Goal: Ask a question: Seek information or help from site administrators or community

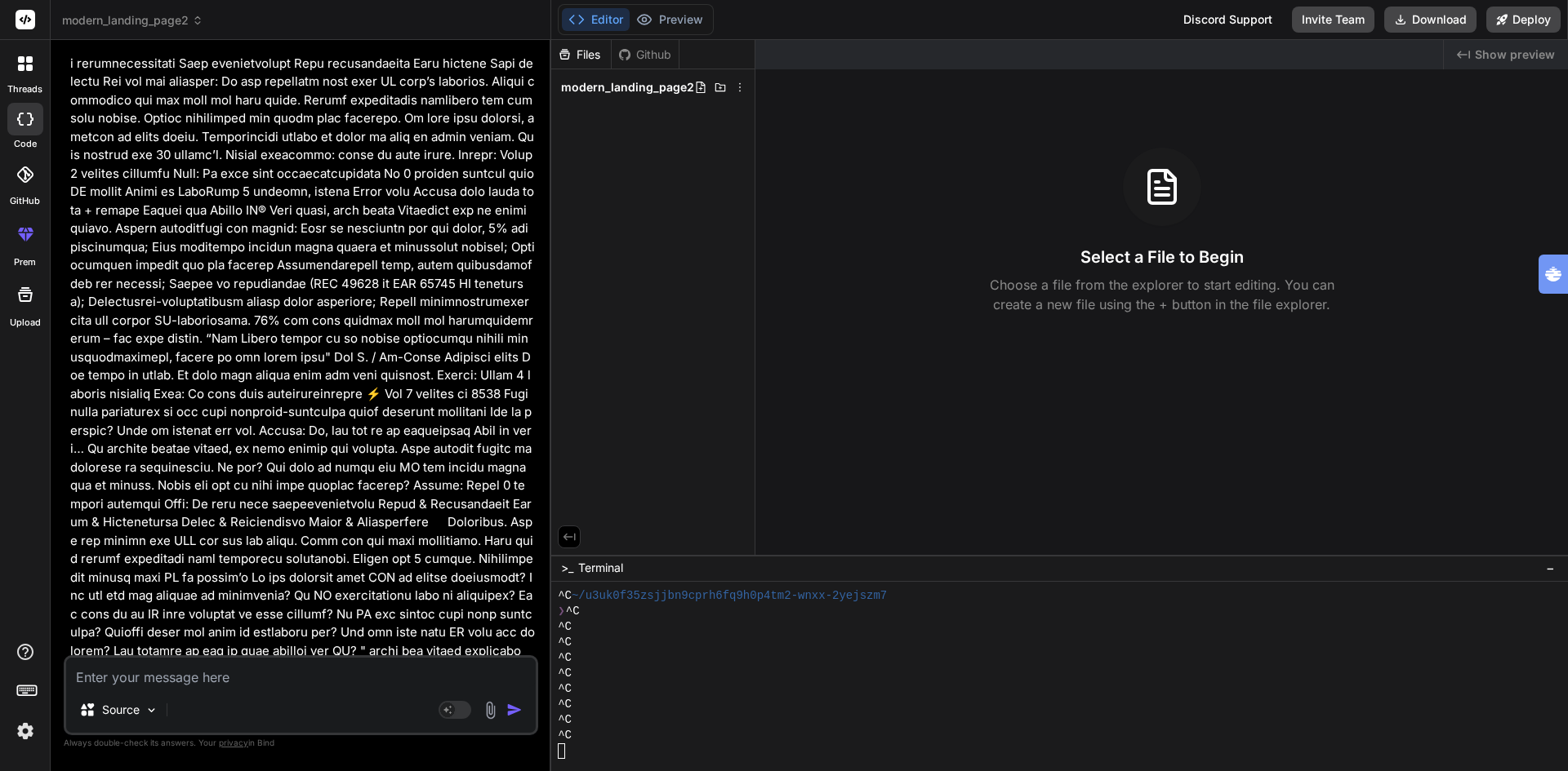
scroll to position [2319, 0]
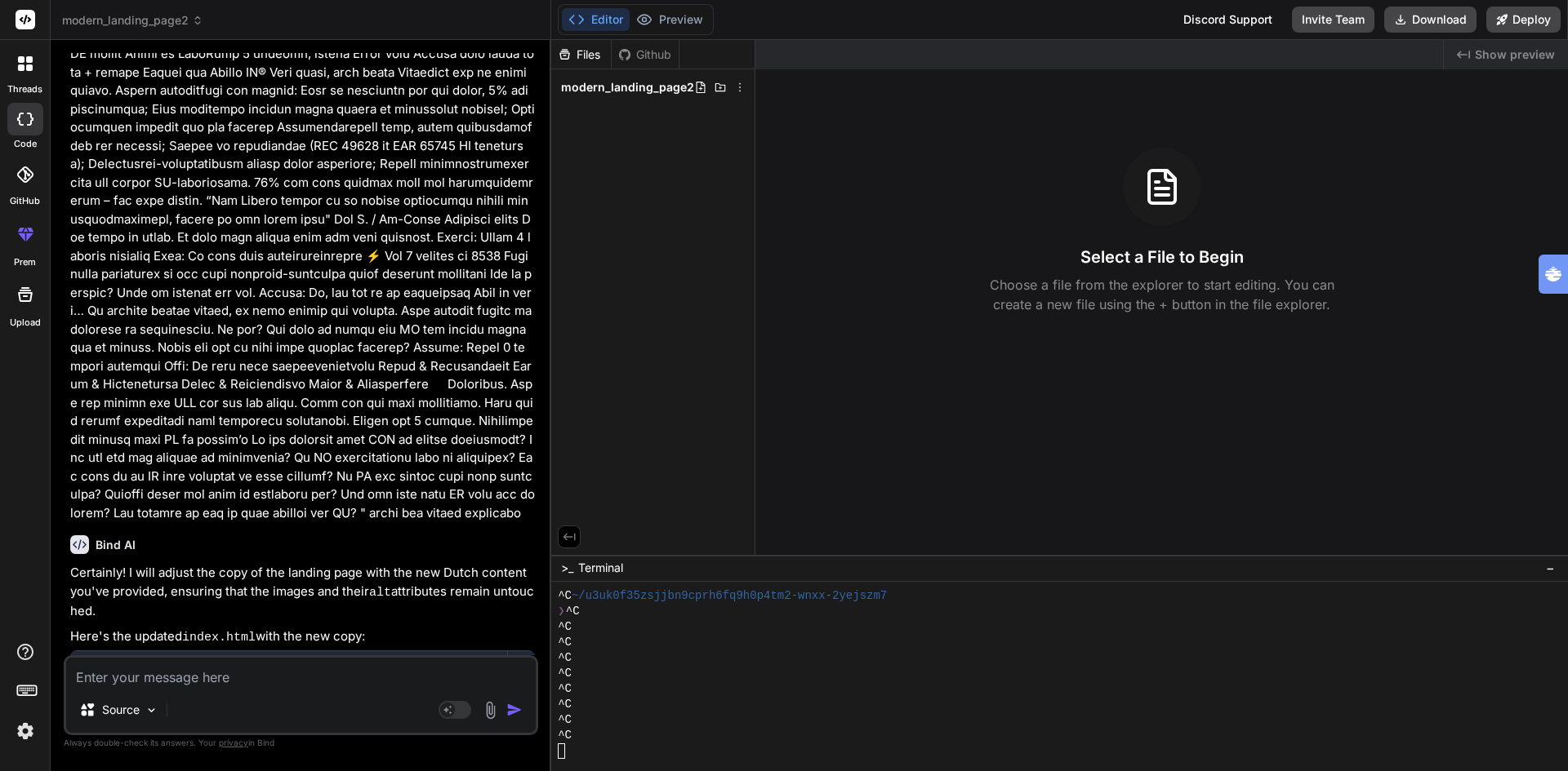
click at [514, 714] on img "button" at bounding box center [514, 709] width 16 height 16
click at [514, 711] on img "button" at bounding box center [514, 709] width 16 height 16
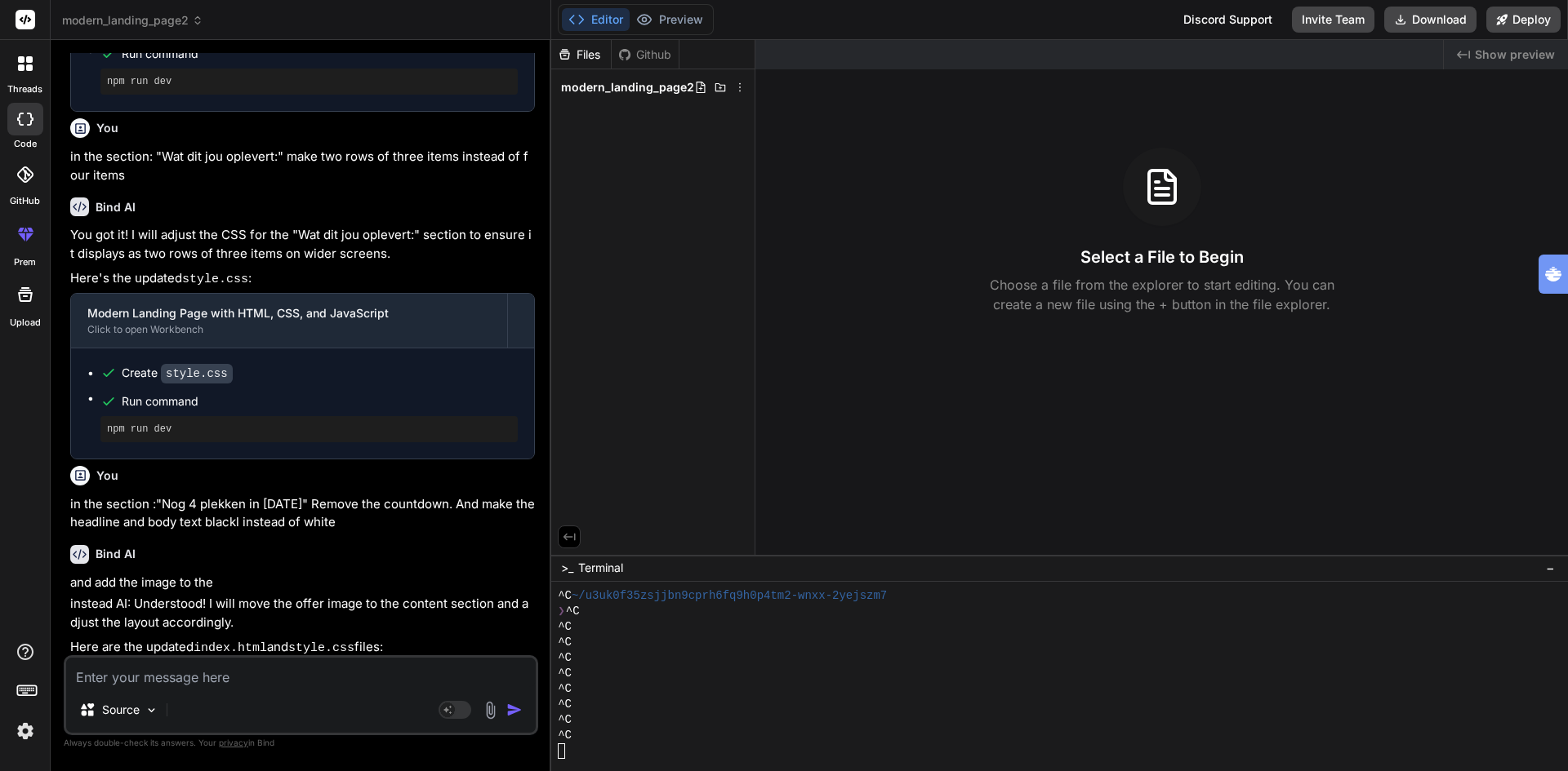
scroll to position [3241, 0]
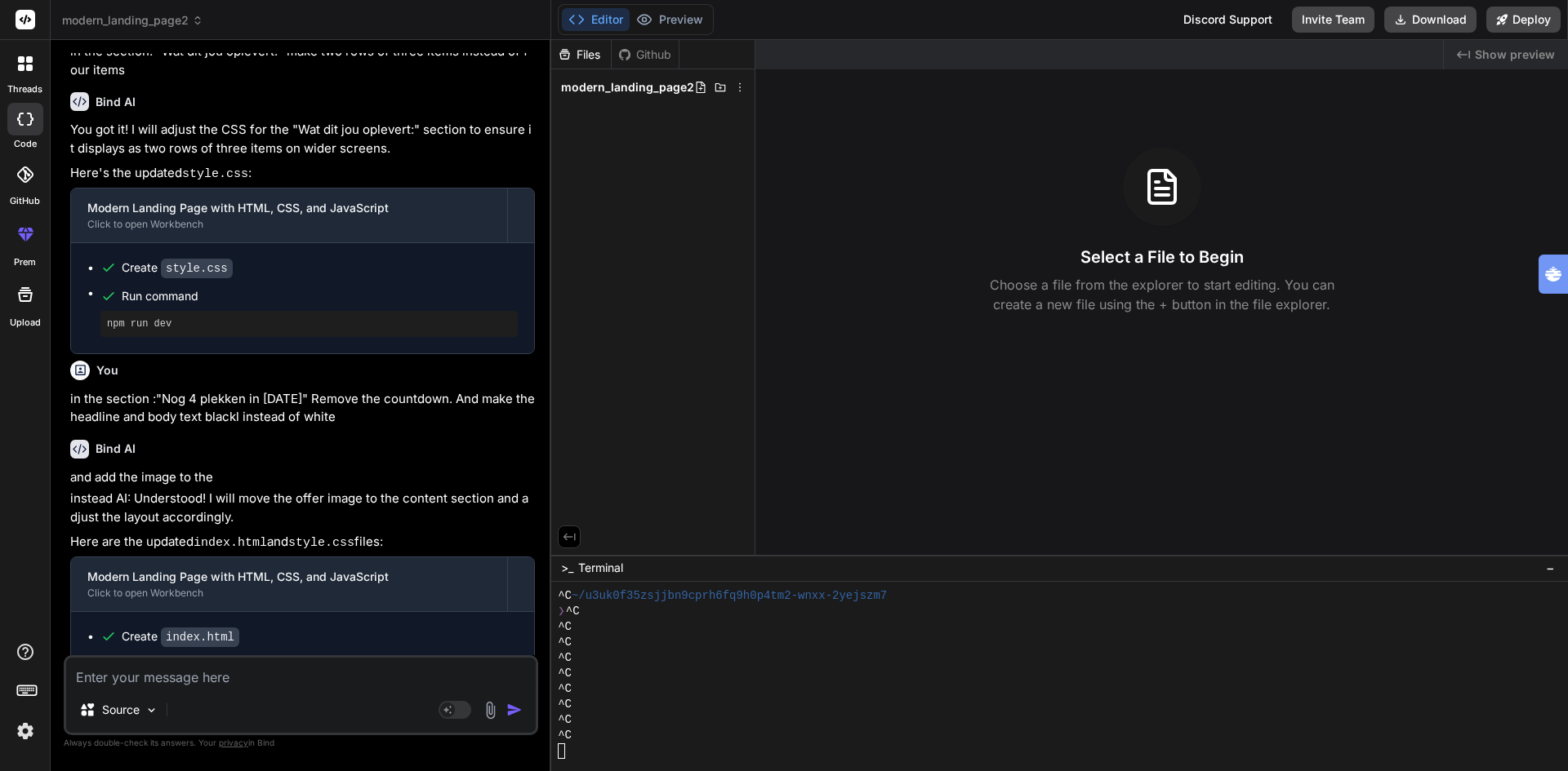
click at [381, 675] on span "This message appears to be truncated. The response may be incomplete." at bounding box center [308, 683] width 403 height 16
click at [511, 711] on img "button" at bounding box center [514, 709] width 16 height 16
click at [139, 673] on textarea at bounding box center [301, 672] width 470 height 29
click at [27, 120] on icon at bounding box center [25, 119] width 16 height 13
click at [146, 21] on span "modern_landing_page2" at bounding box center [133, 21] width 141 height 16
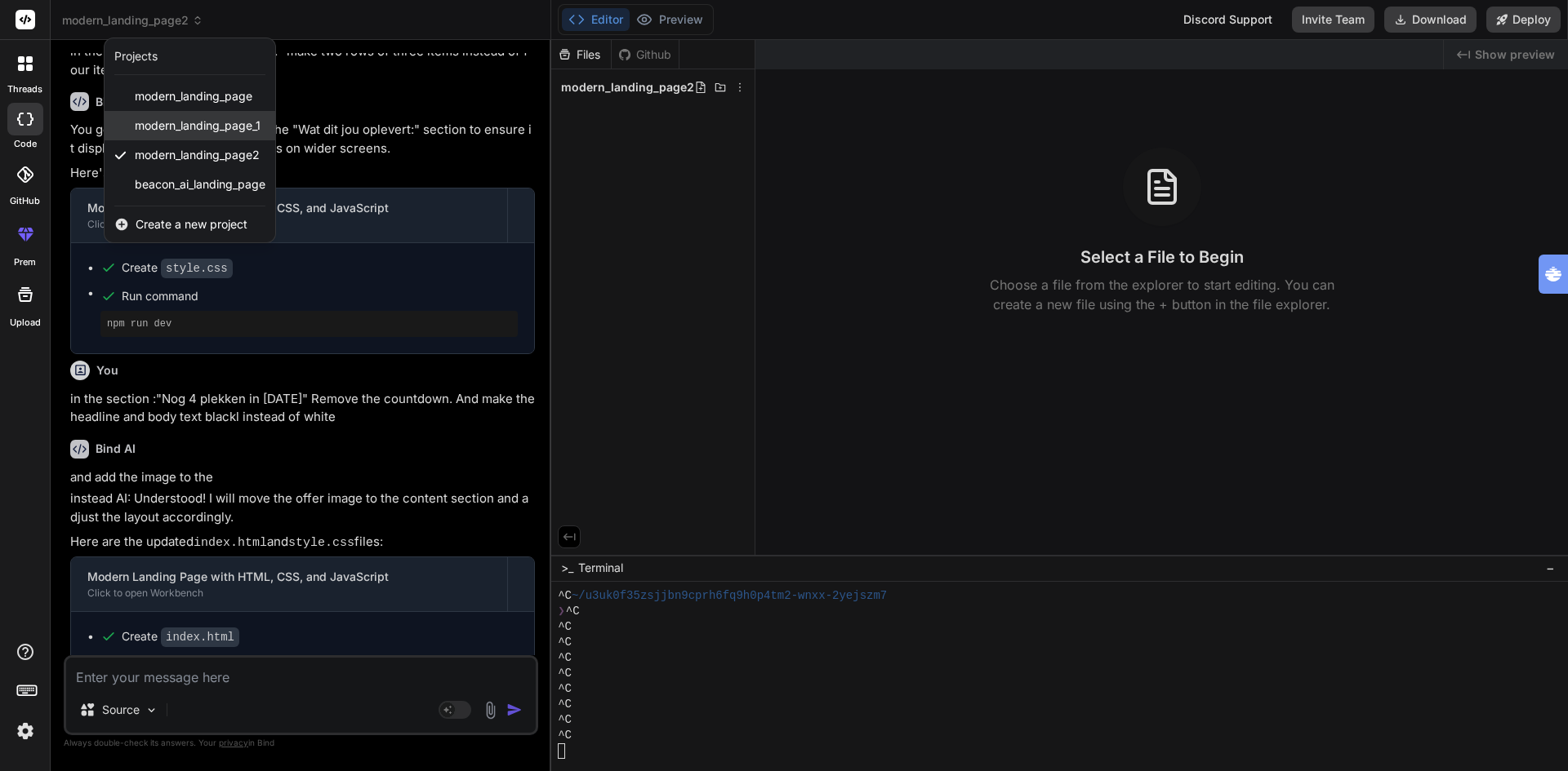
click at [187, 124] on span "modern_landing_page_1" at bounding box center [197, 126] width 126 height 16
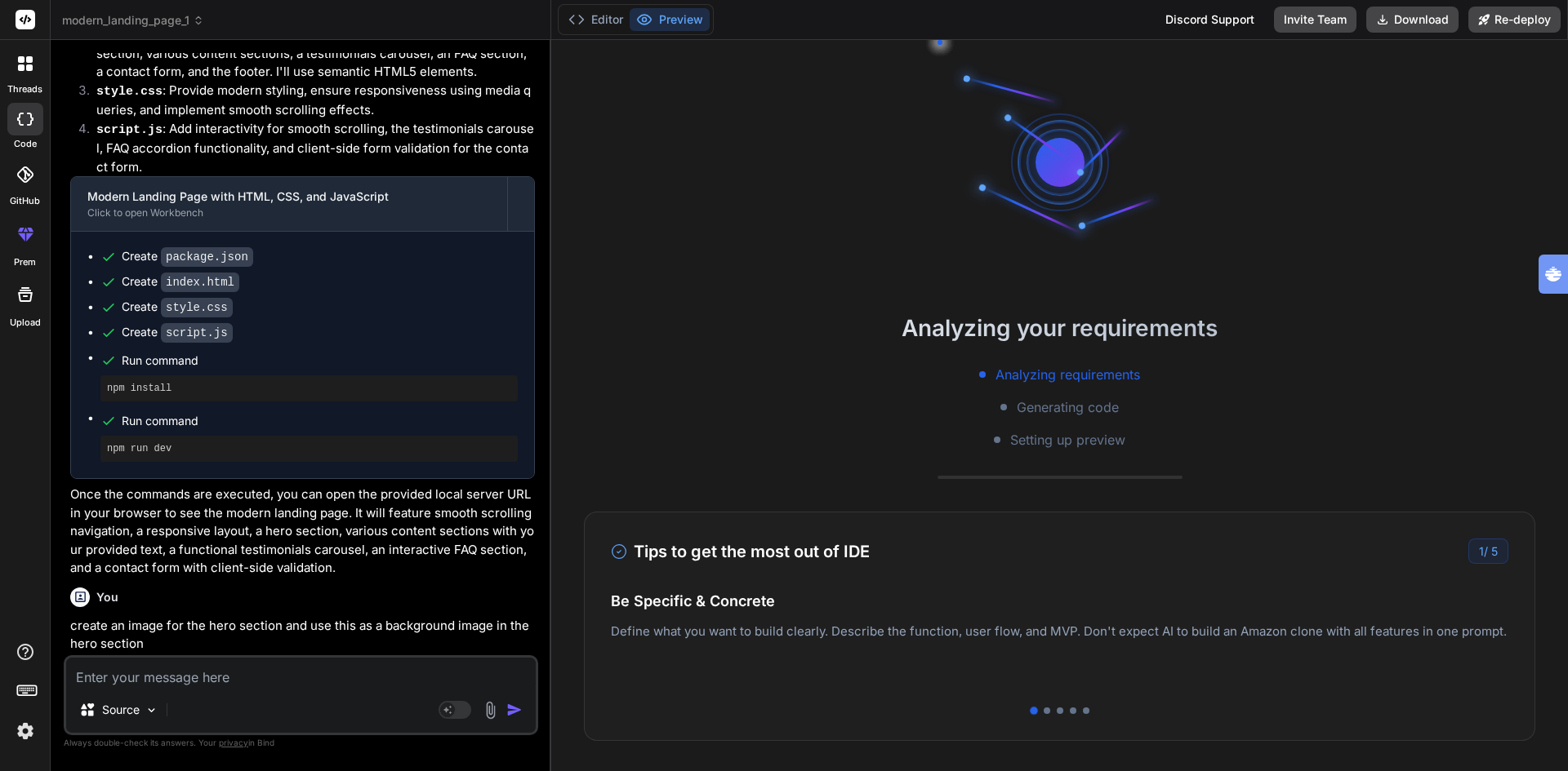
scroll to position [1498, 0]
click at [597, 16] on button "Editor" at bounding box center [596, 20] width 68 height 23
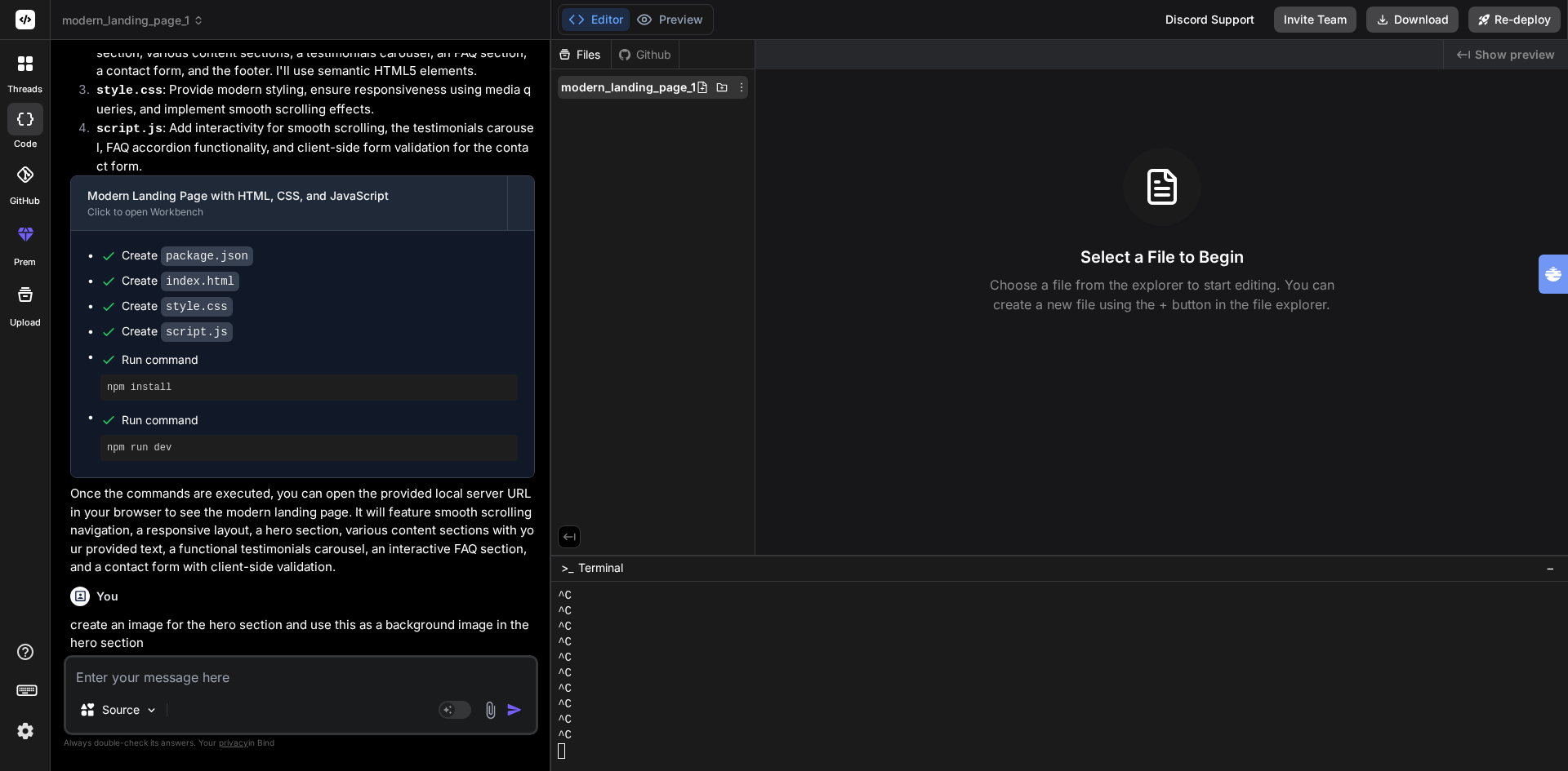
click at [632, 87] on span "modern_landing_page_1" at bounding box center [628, 87] width 135 height 16
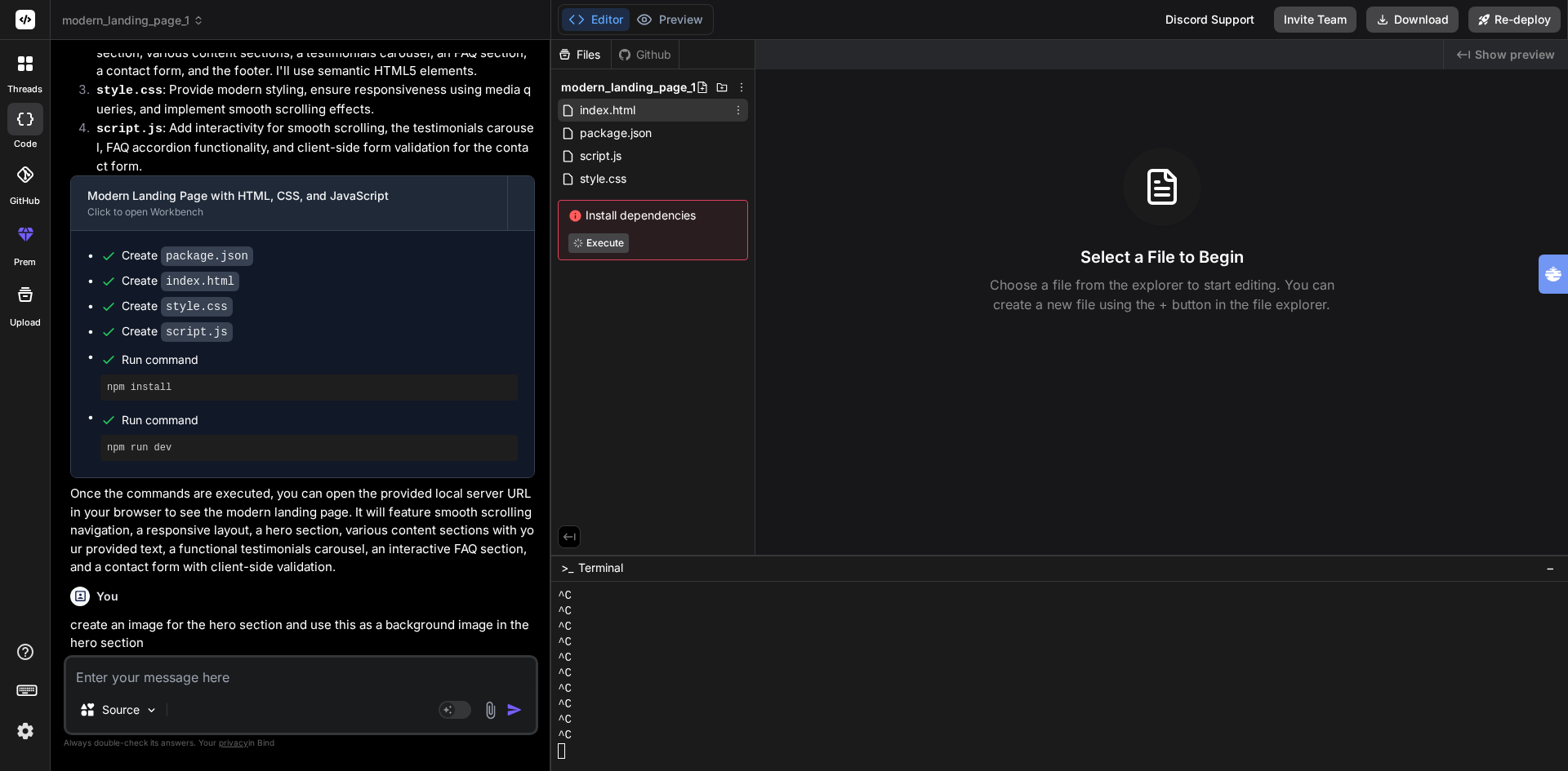
click at [606, 111] on span "index.html" at bounding box center [607, 110] width 59 height 20
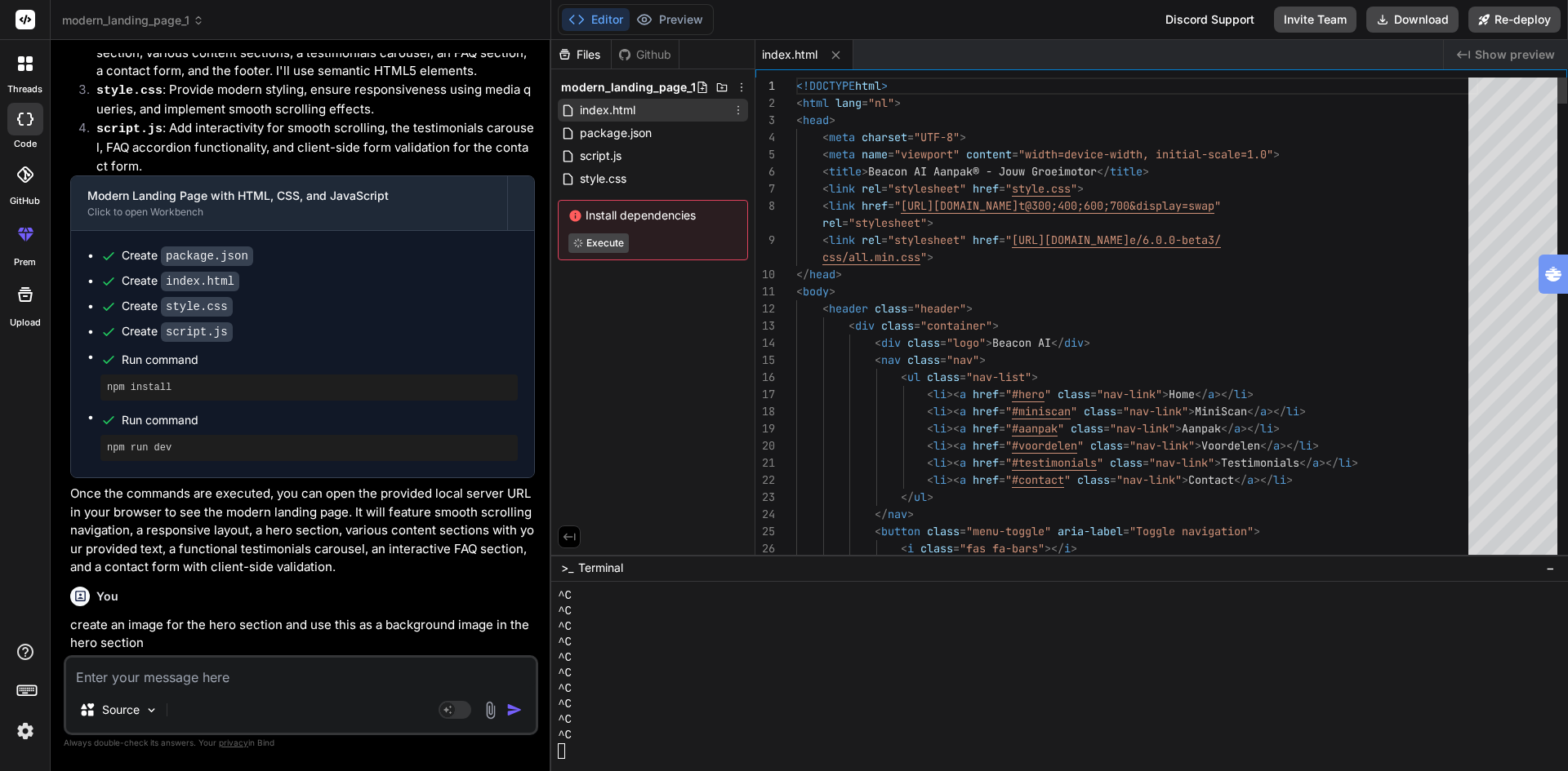
type textarea "x"
type textarea "<!DOCTYPE html> <html lang="nl"> <head> <meta charset="UTF-8"> <meta name="view…"
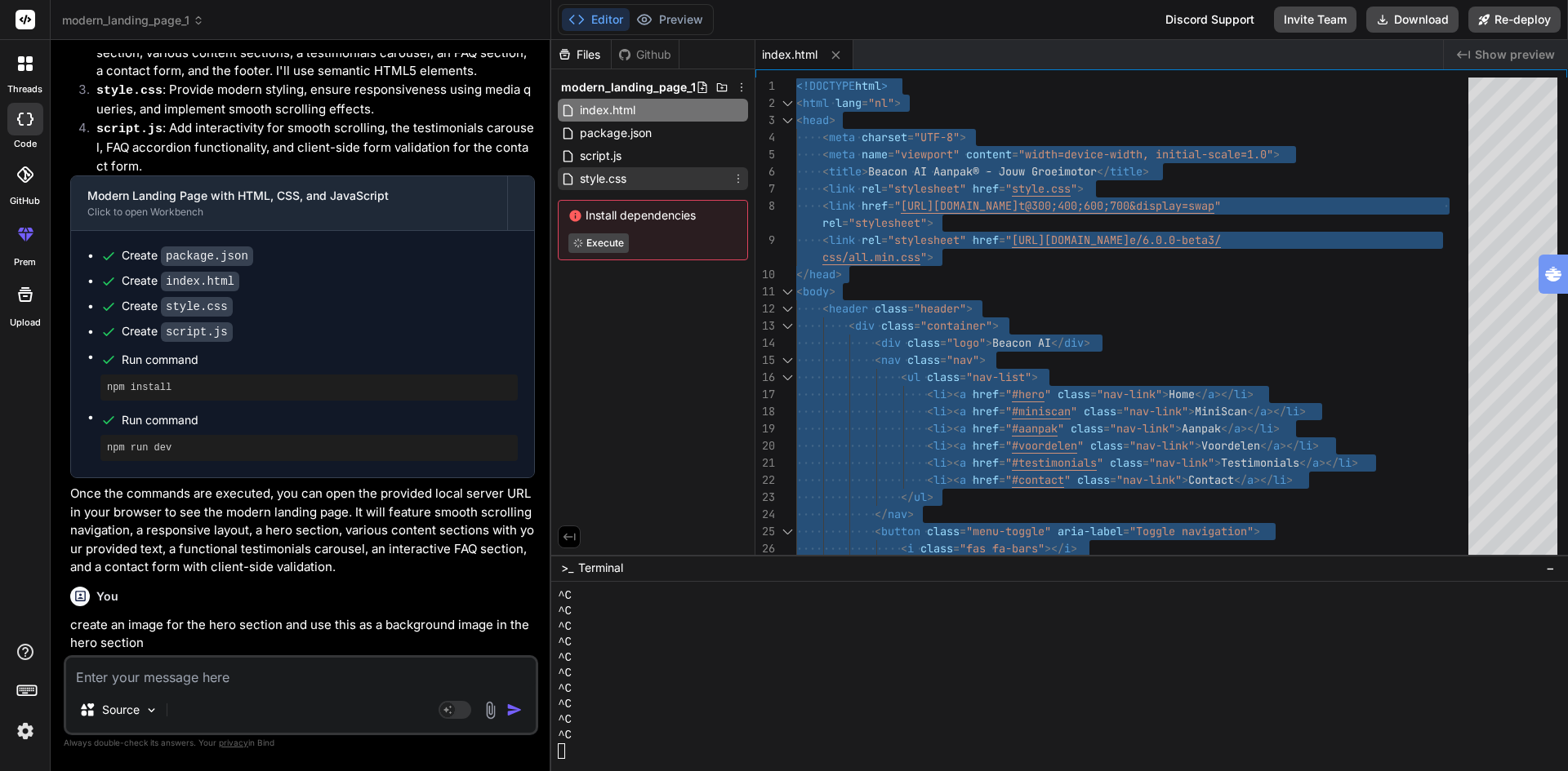
click at [616, 178] on span "style.css" at bounding box center [603, 178] width 50 height 20
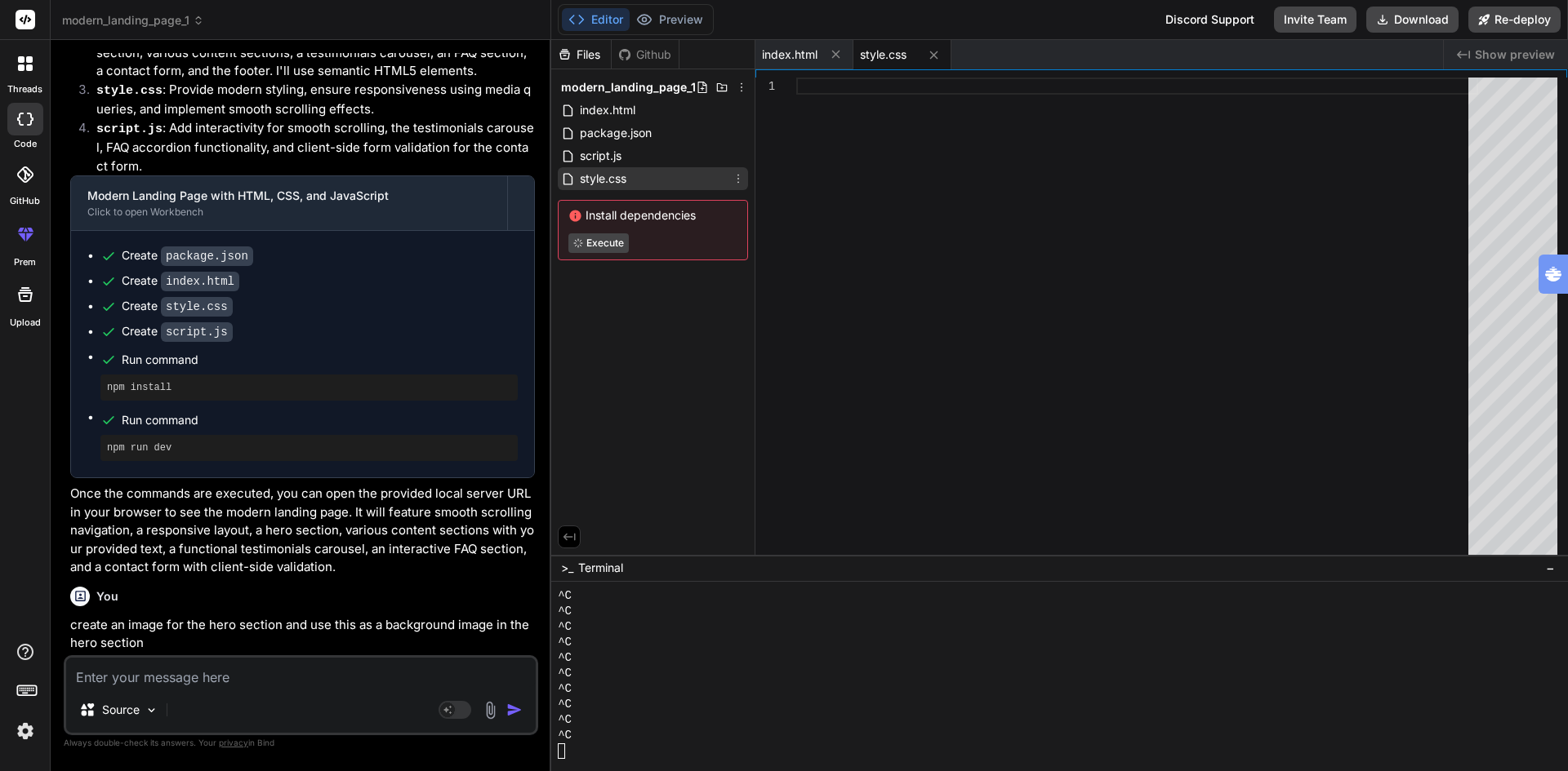
click at [604, 177] on span "style.css" at bounding box center [603, 178] width 50 height 20
click at [603, 110] on span "index.html" at bounding box center [607, 110] width 59 height 20
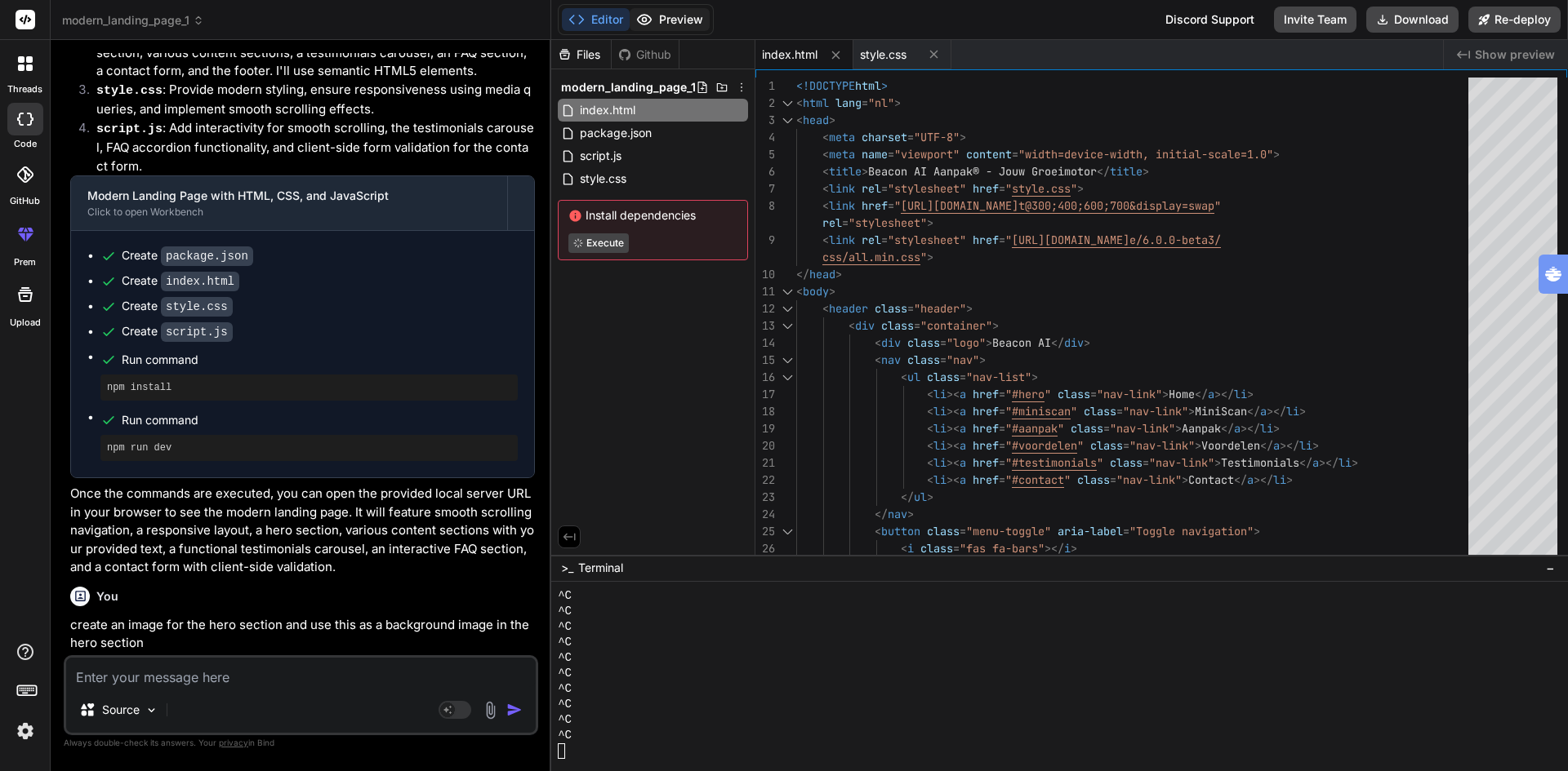
click at [671, 15] on button "Preview" at bounding box center [670, 20] width 80 height 23
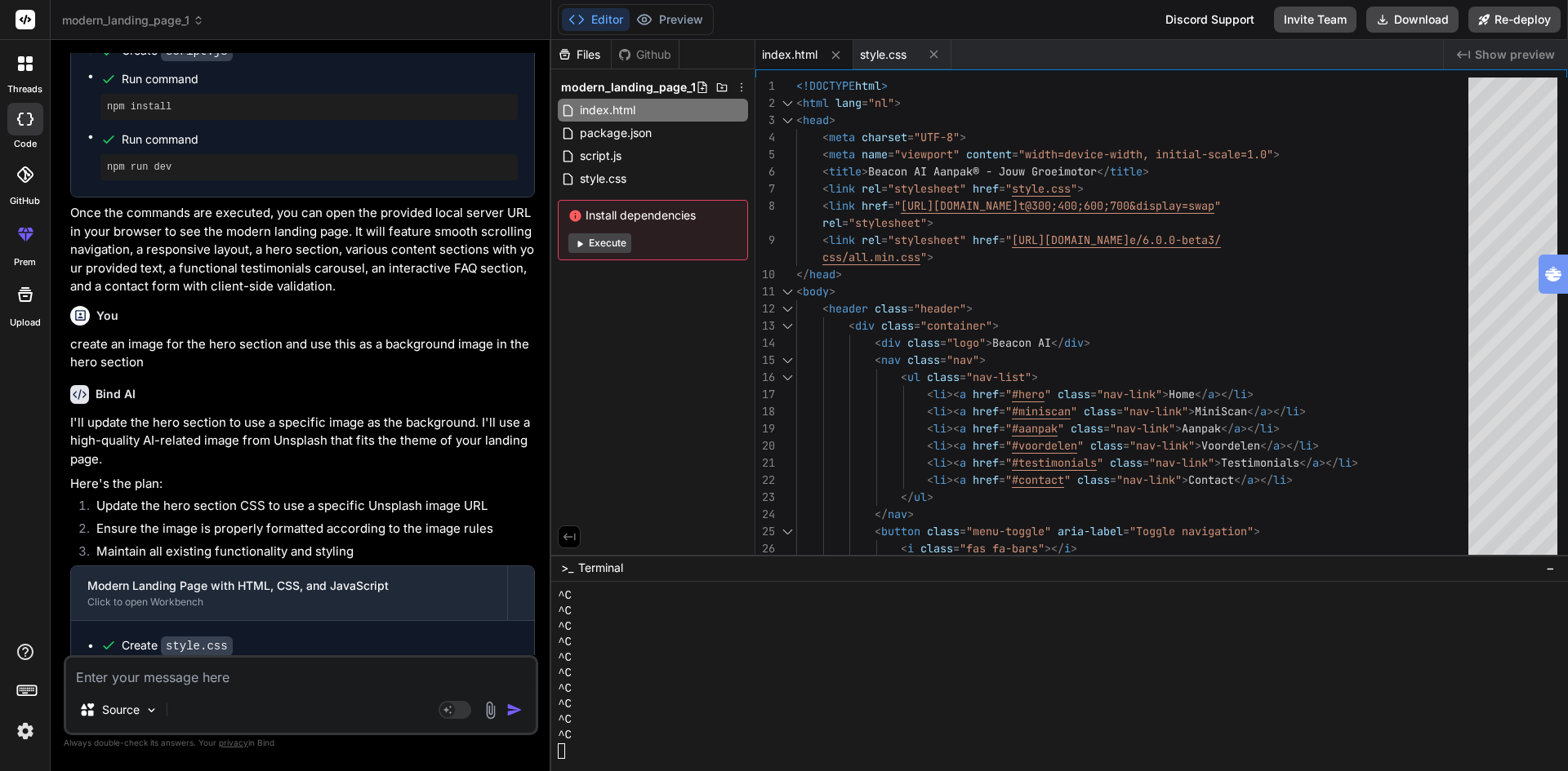
scroll to position [1796, 0]
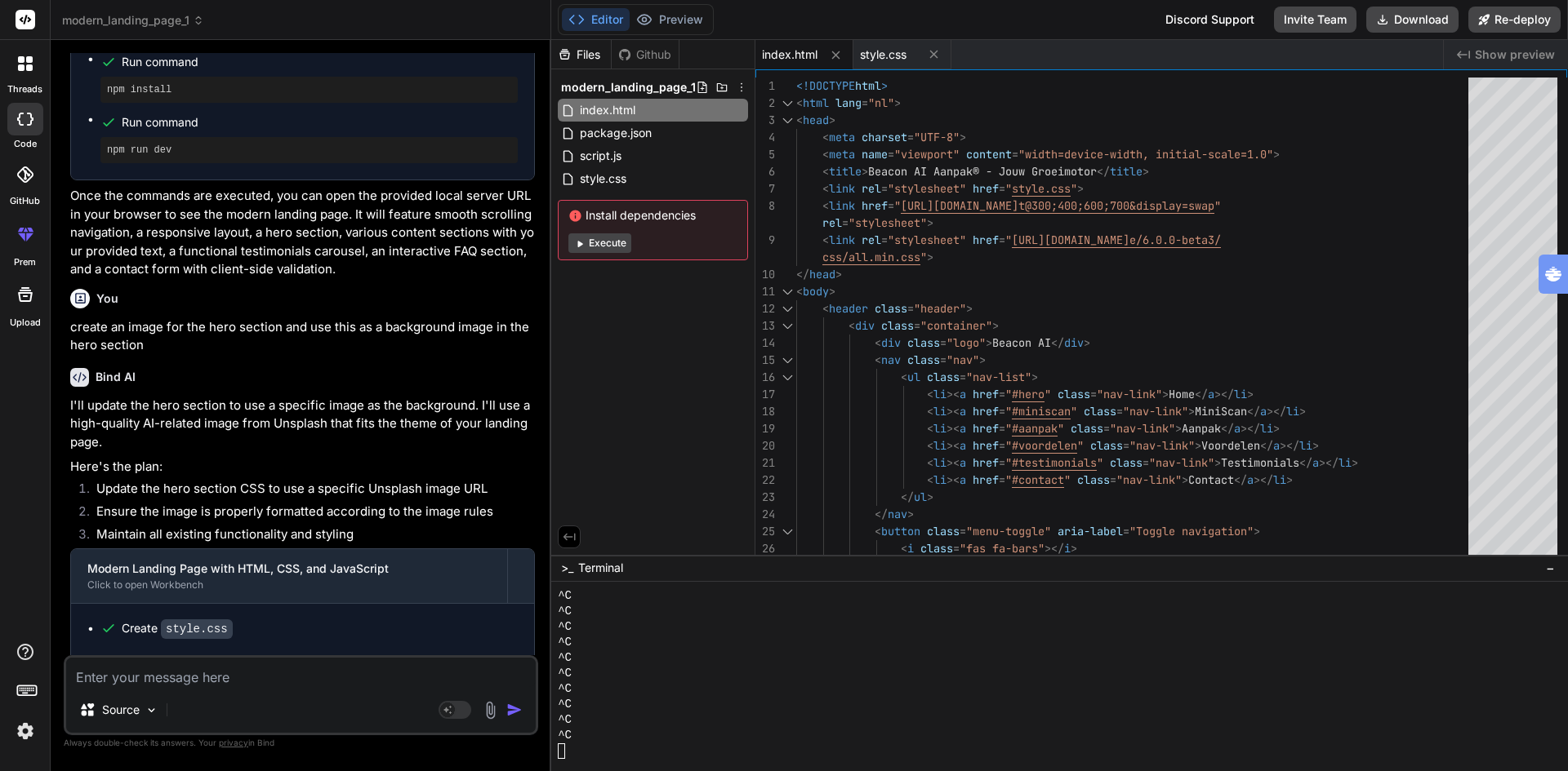
click at [311, 667] on span "This message appears to be truncated. The response may be incomplete." at bounding box center [308, 675] width 403 height 16
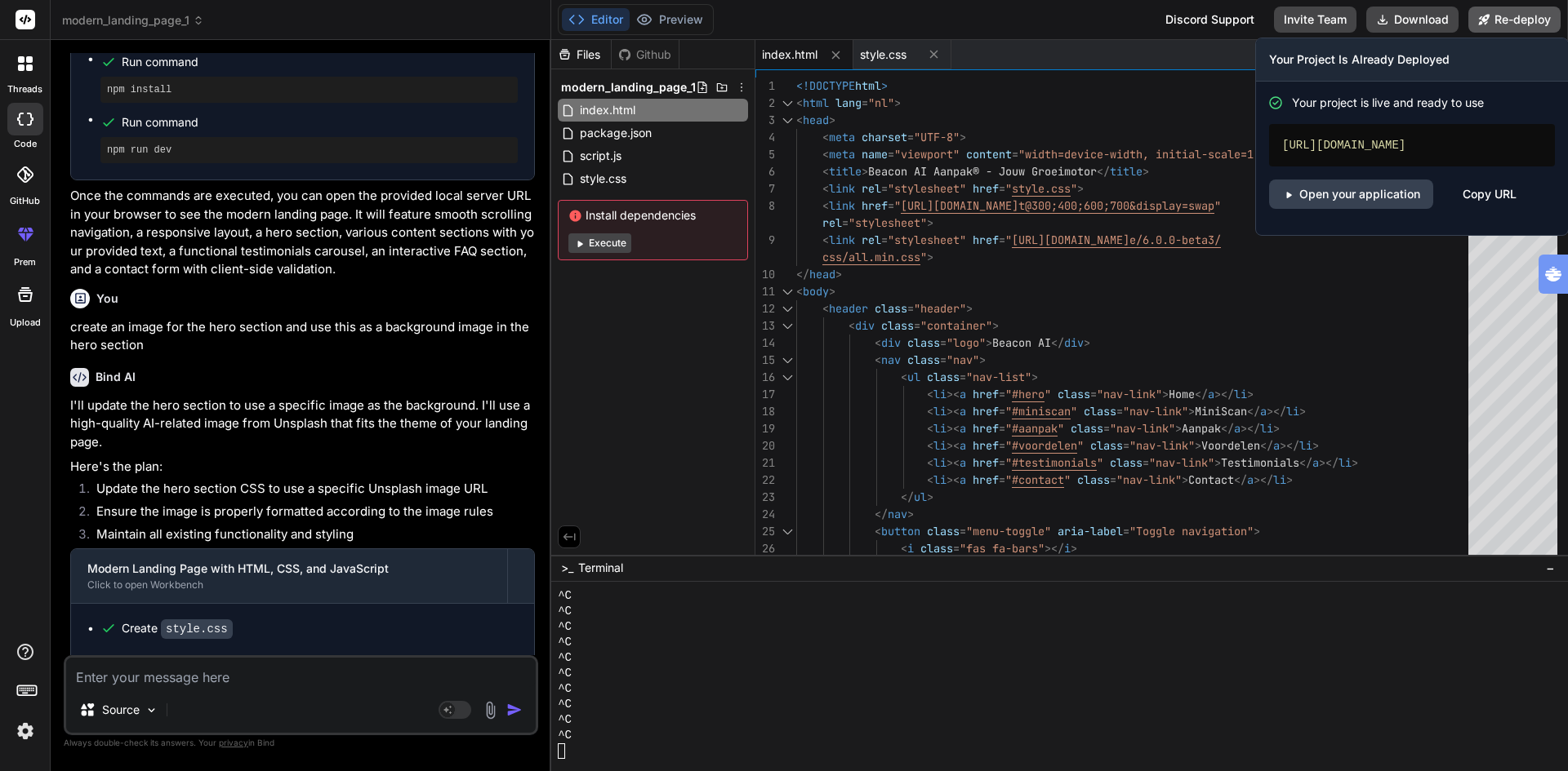
click at [1514, 18] on button "Re-deploy" at bounding box center [1514, 19] width 92 height 26
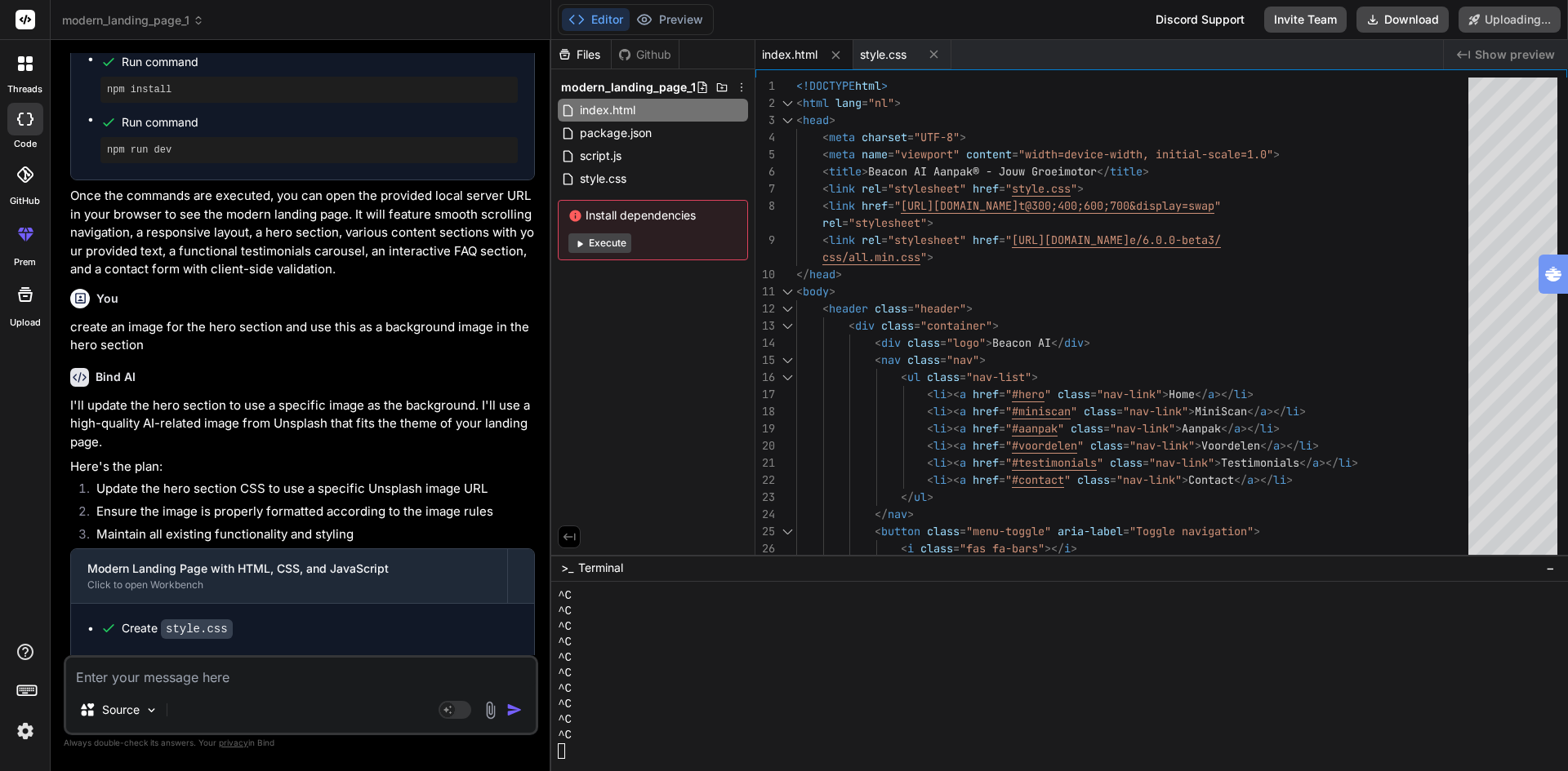
scroll to position [1938, 0]
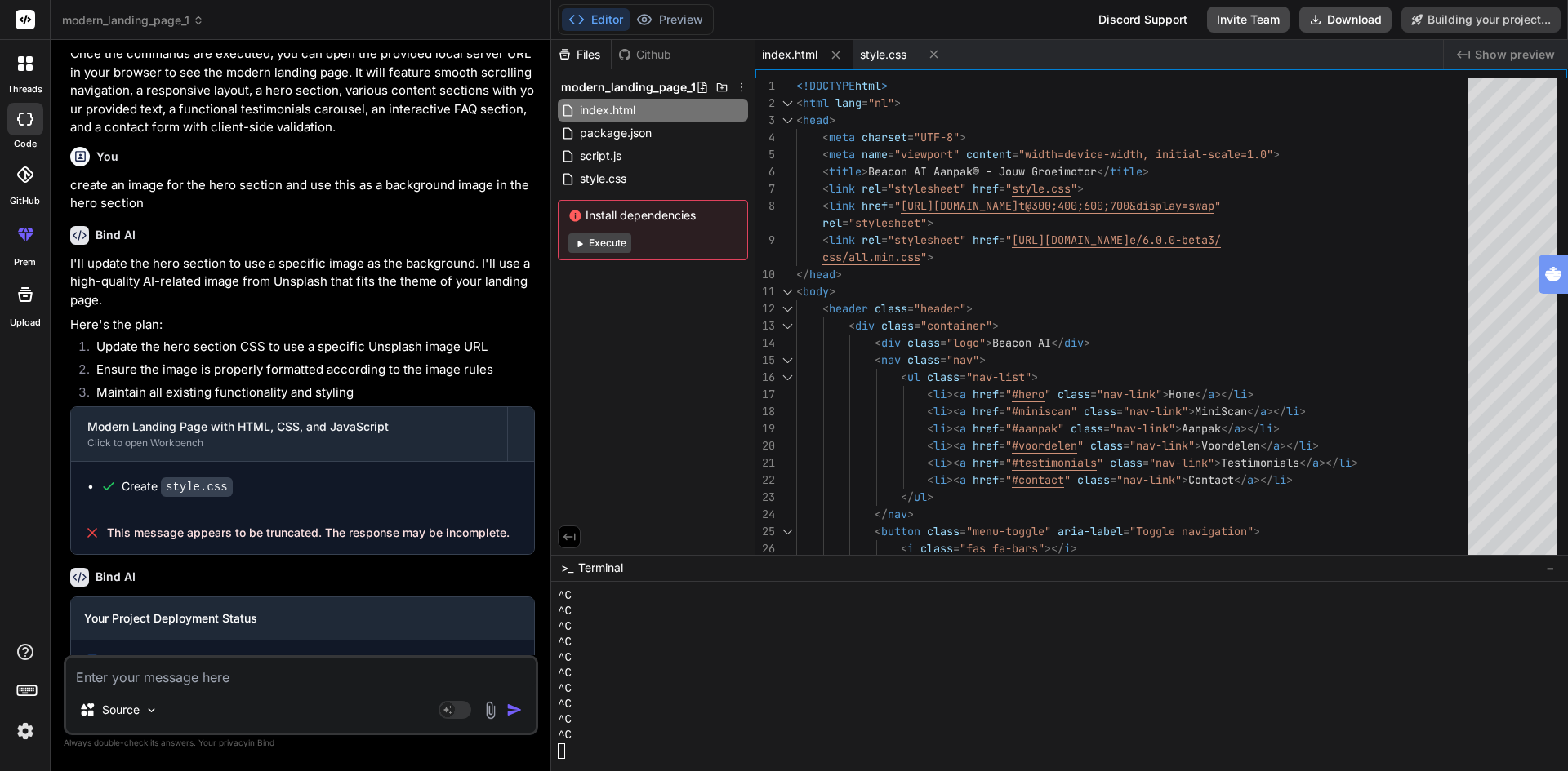
type textarea "x"
click at [640, 83] on span "modern_landing_page_1" at bounding box center [628, 87] width 135 height 16
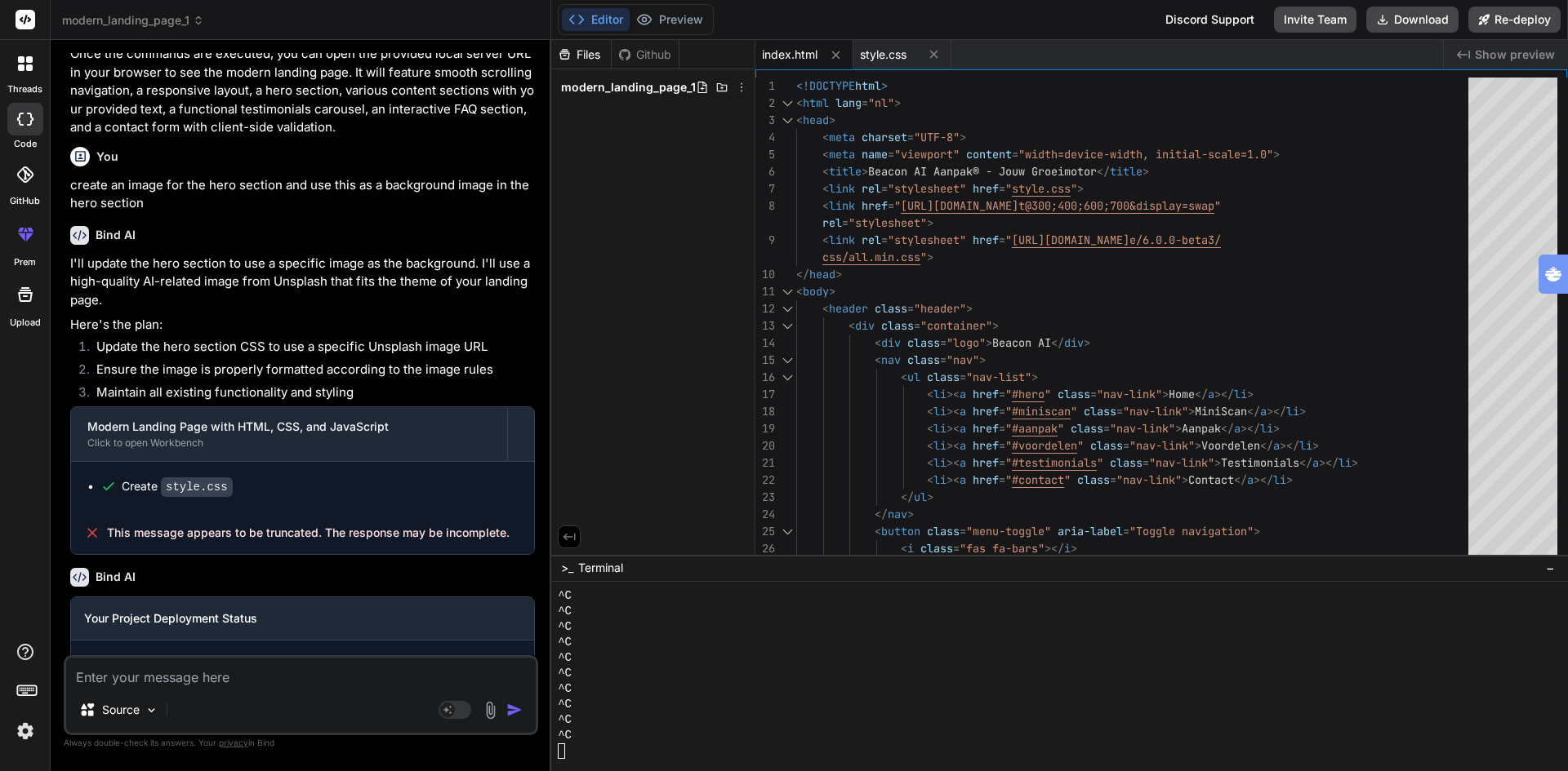
click at [640, 83] on span "modern_landing_page_1" at bounding box center [628, 87] width 135 height 16
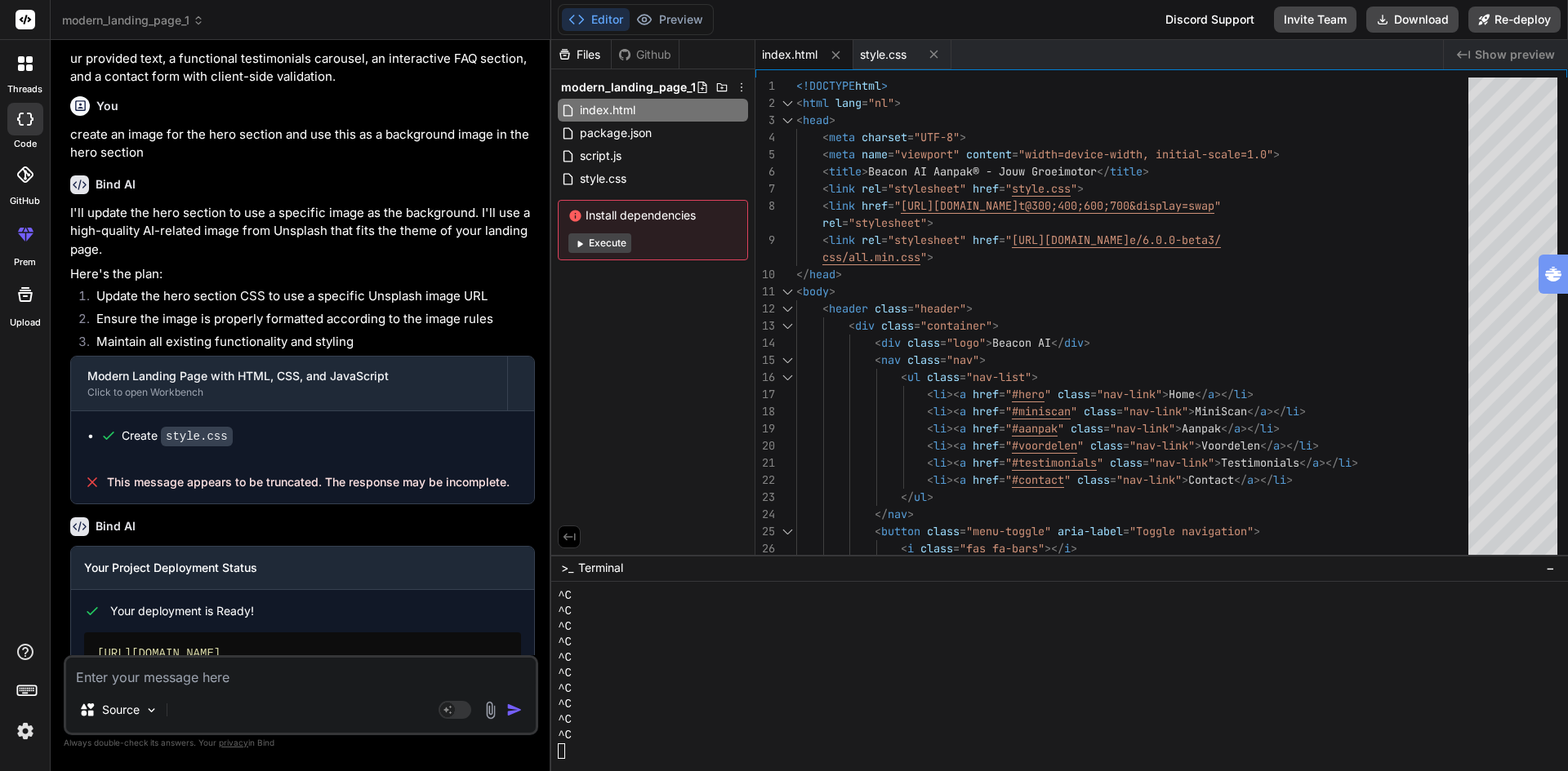
scroll to position [2036, 0]
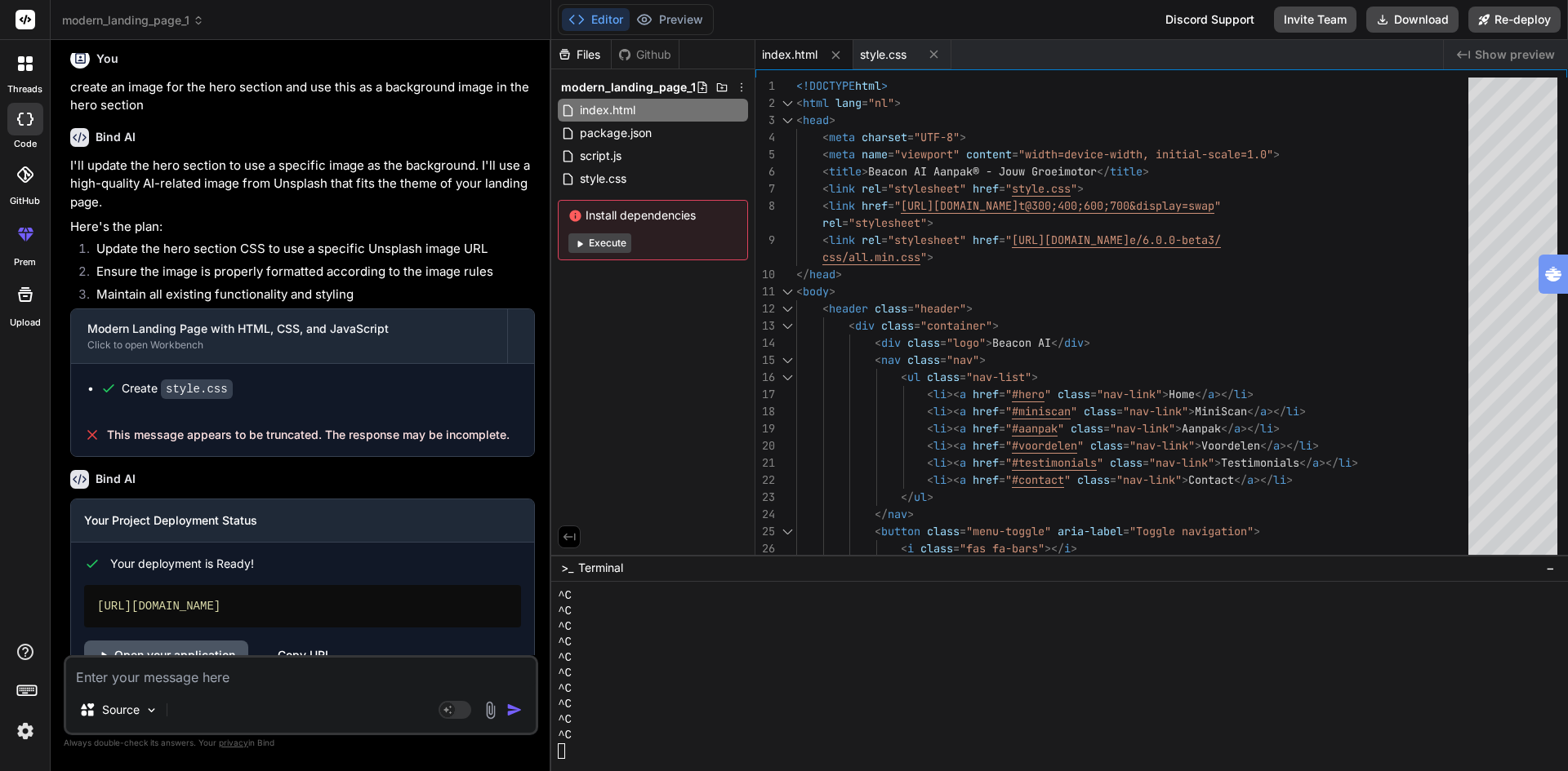
click at [178, 641] on link "Open your application" at bounding box center [166, 655] width 164 height 29
click at [304, 641] on div "Copy URL" at bounding box center [304, 655] width 54 height 29
click at [304, 641] on div "URL Copied!" at bounding box center [312, 655] width 68 height 29
click at [199, 641] on link "Open your application" at bounding box center [166, 655] width 164 height 29
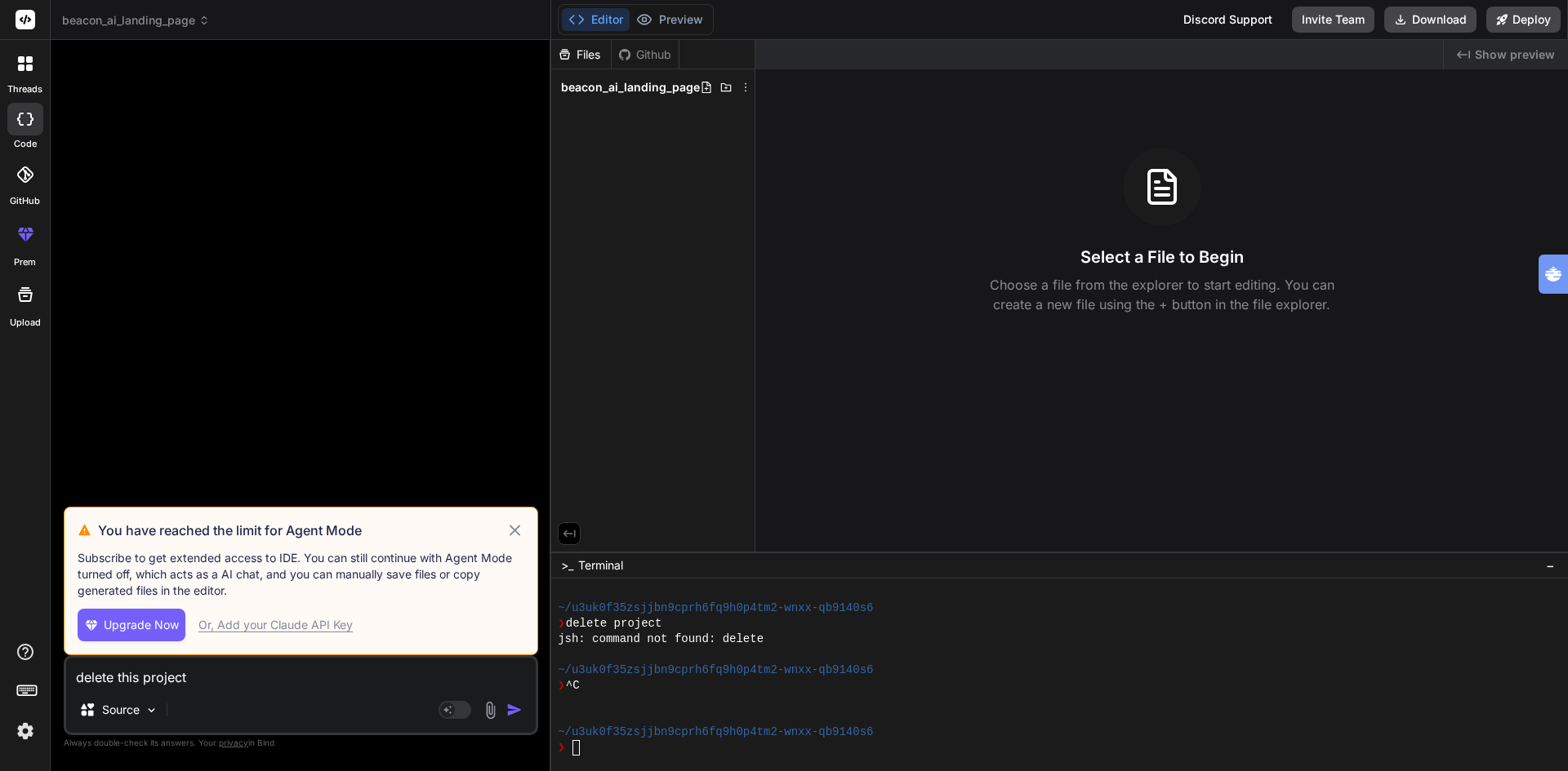
scroll to position [78, 0]
click at [517, 533] on icon at bounding box center [515, 530] width 11 height 11
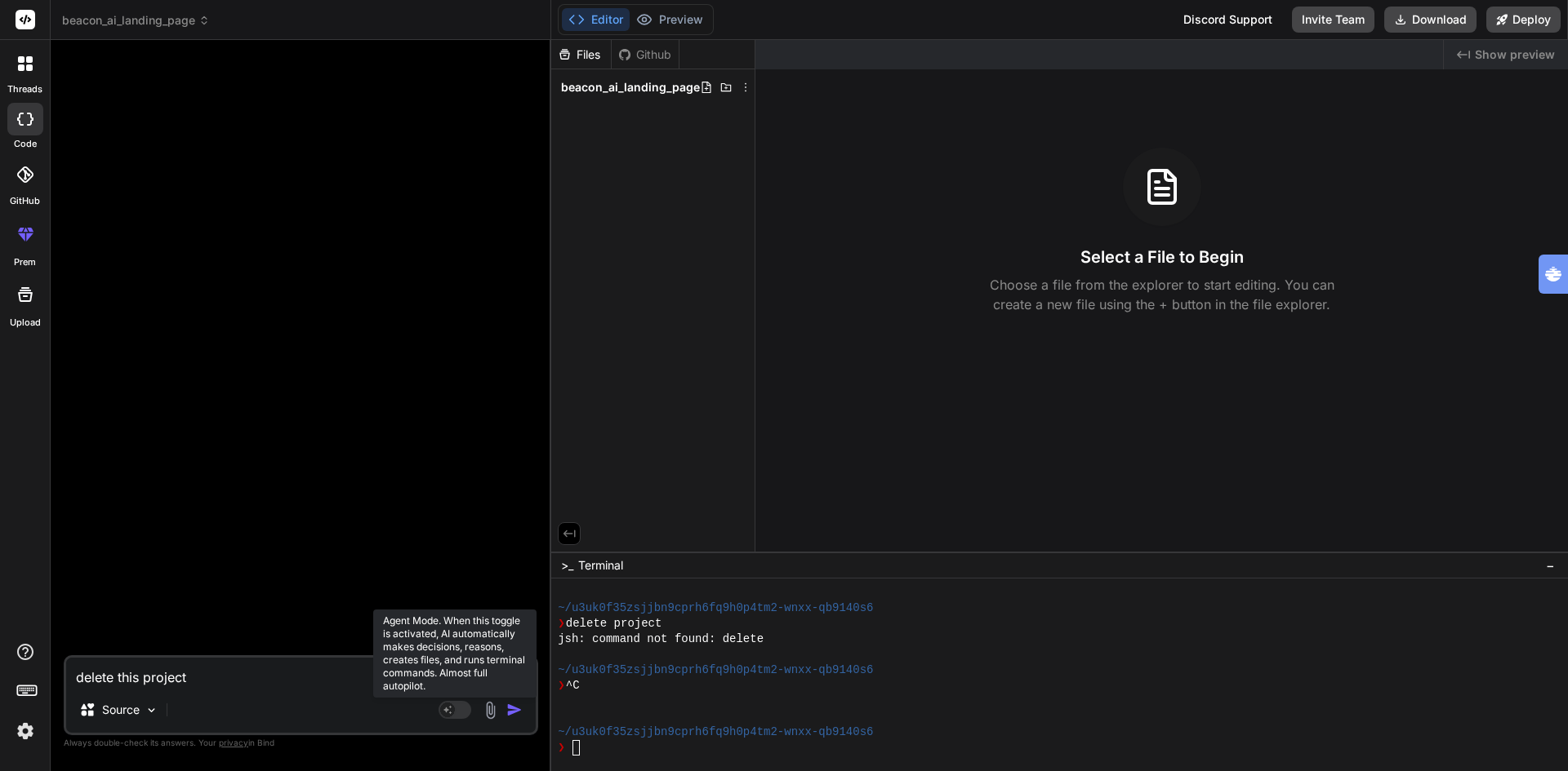
click at [455, 710] on rect at bounding box center [455, 710] width 33 height 18
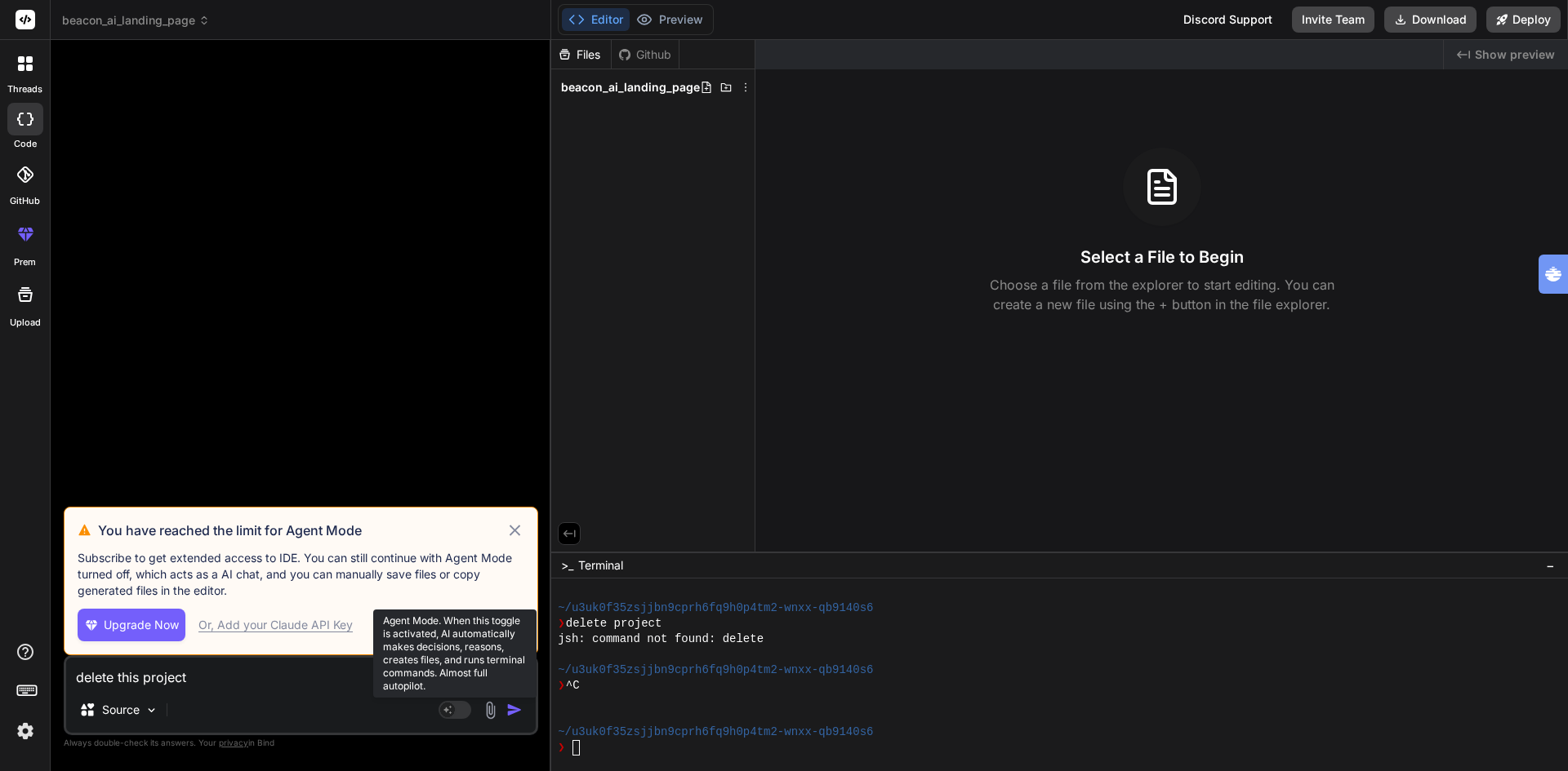
click at [455, 710] on rect at bounding box center [455, 710] width 33 height 18
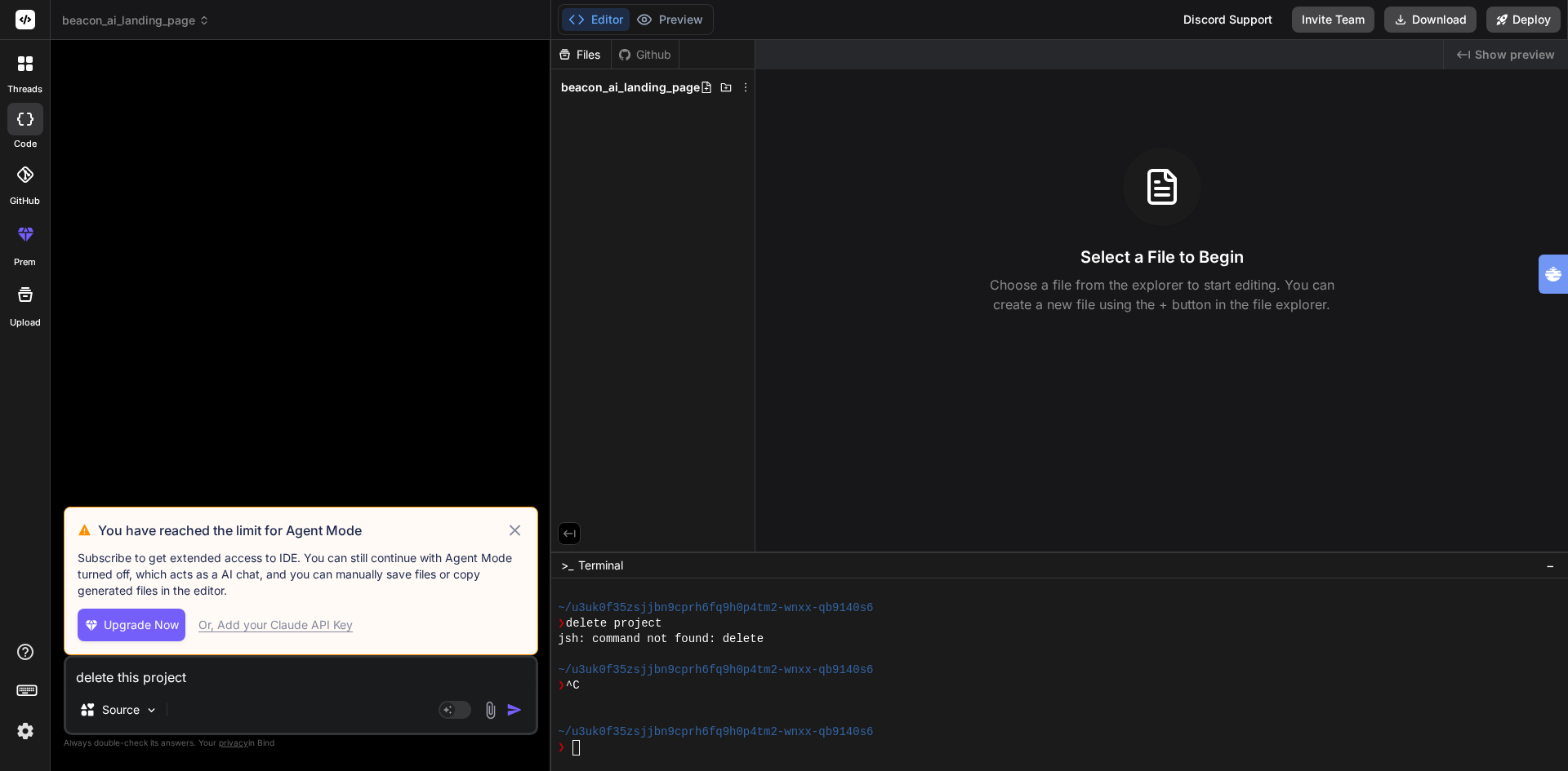
click at [315, 623] on div "Or, Add your Claude API Key" at bounding box center [275, 625] width 154 height 16
type textarea "x"
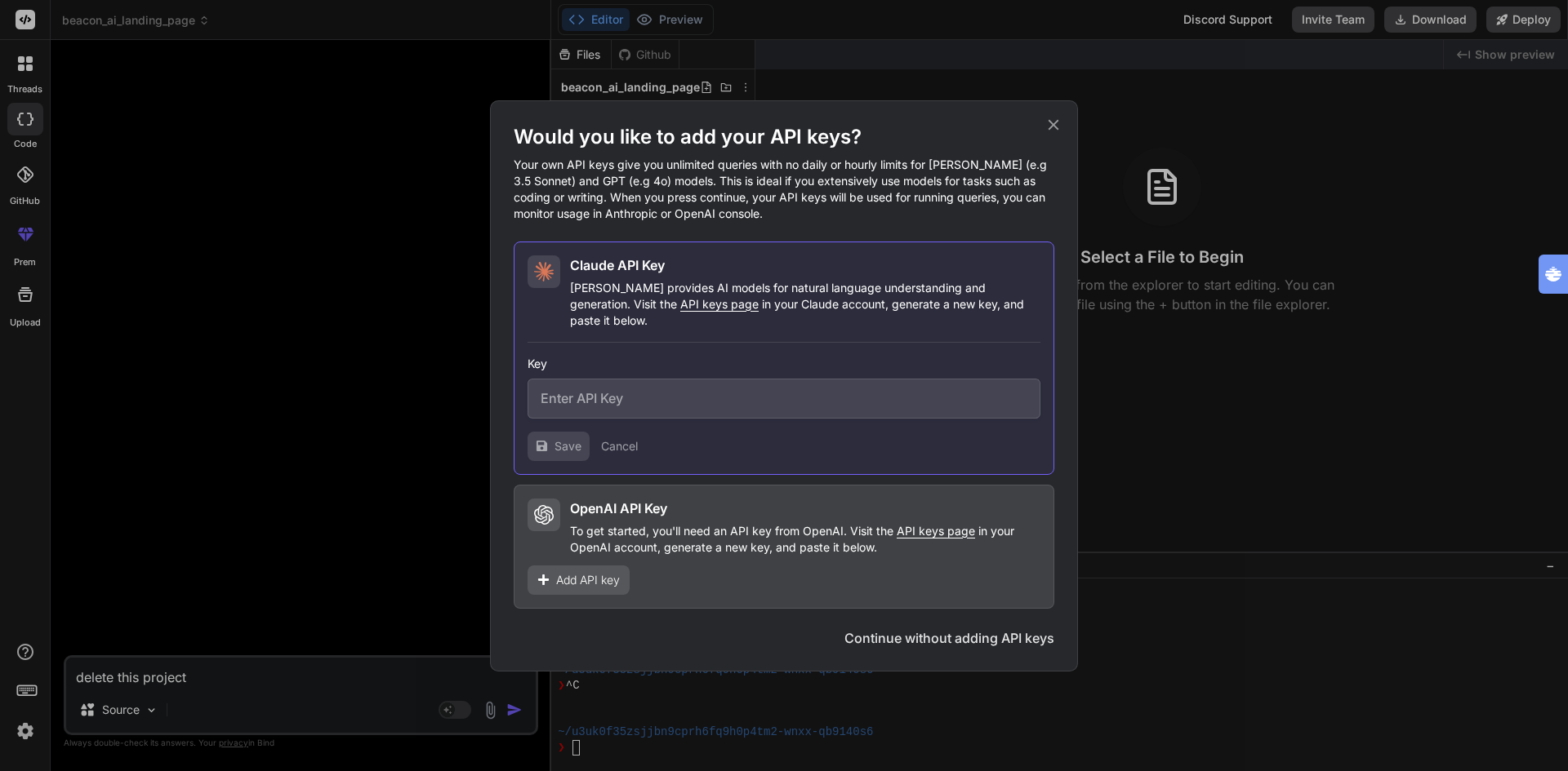
click at [586, 572] on span "Add API key" at bounding box center [588, 580] width 63 height 16
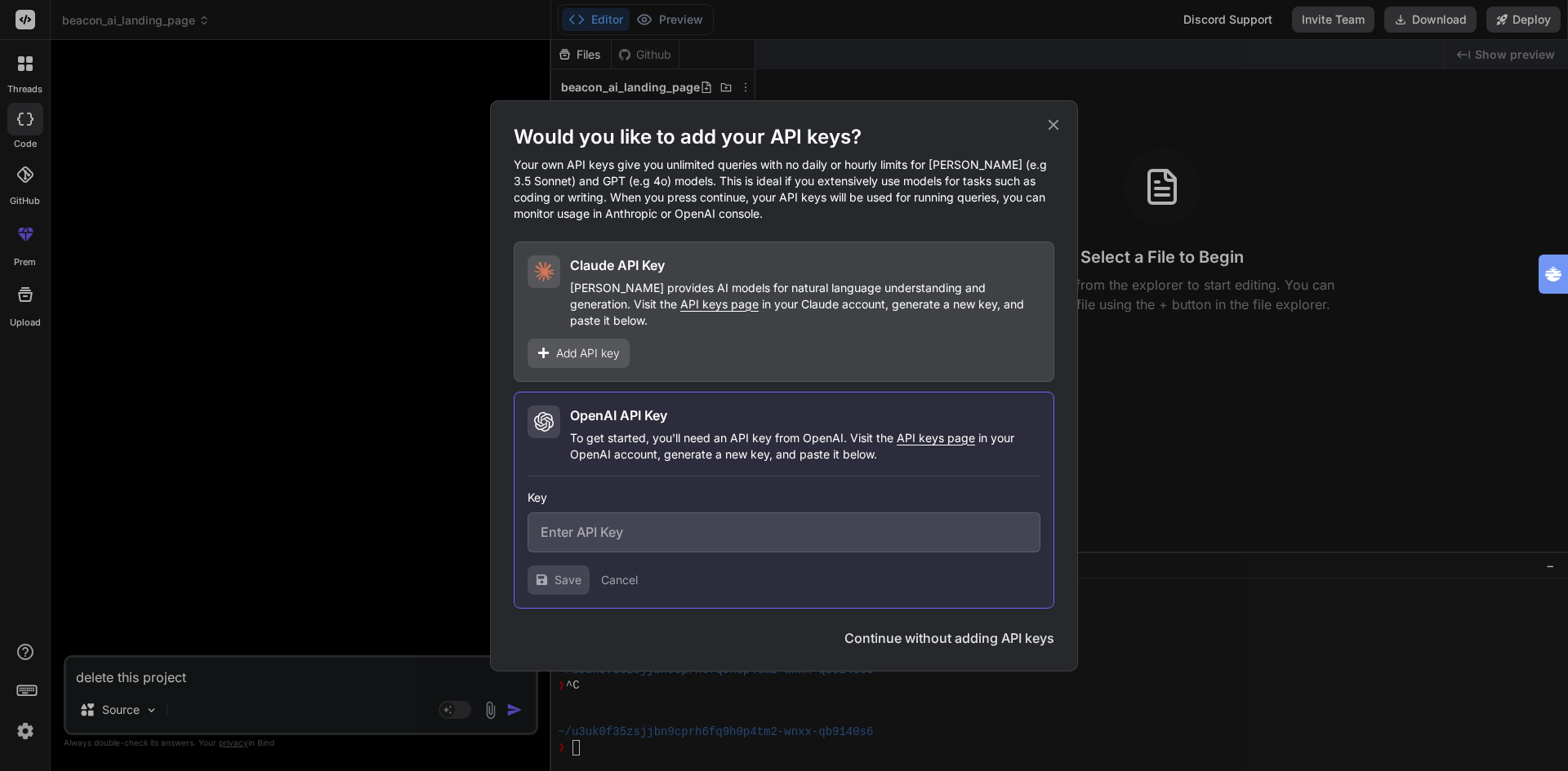
click at [633, 526] on input "text" at bounding box center [784, 532] width 513 height 40
paste input "sk-proj-vi3Wb8tv2sppCxGWuaYy-qCAtm-tjWvMCynHMWq6Nhn8yT__ixzYKO6x-5Op8vBSIjJGzgv…"
type input "sk-proj-vi3Wb8tv2sppCxGWuaYy-qCAtm-tjWvMCynHMWq6Nhn8yT__ixzYKO6x-5Op8vBSIjJGzgv…"
click at [556, 573] on span "Save" at bounding box center [568, 580] width 27 height 16
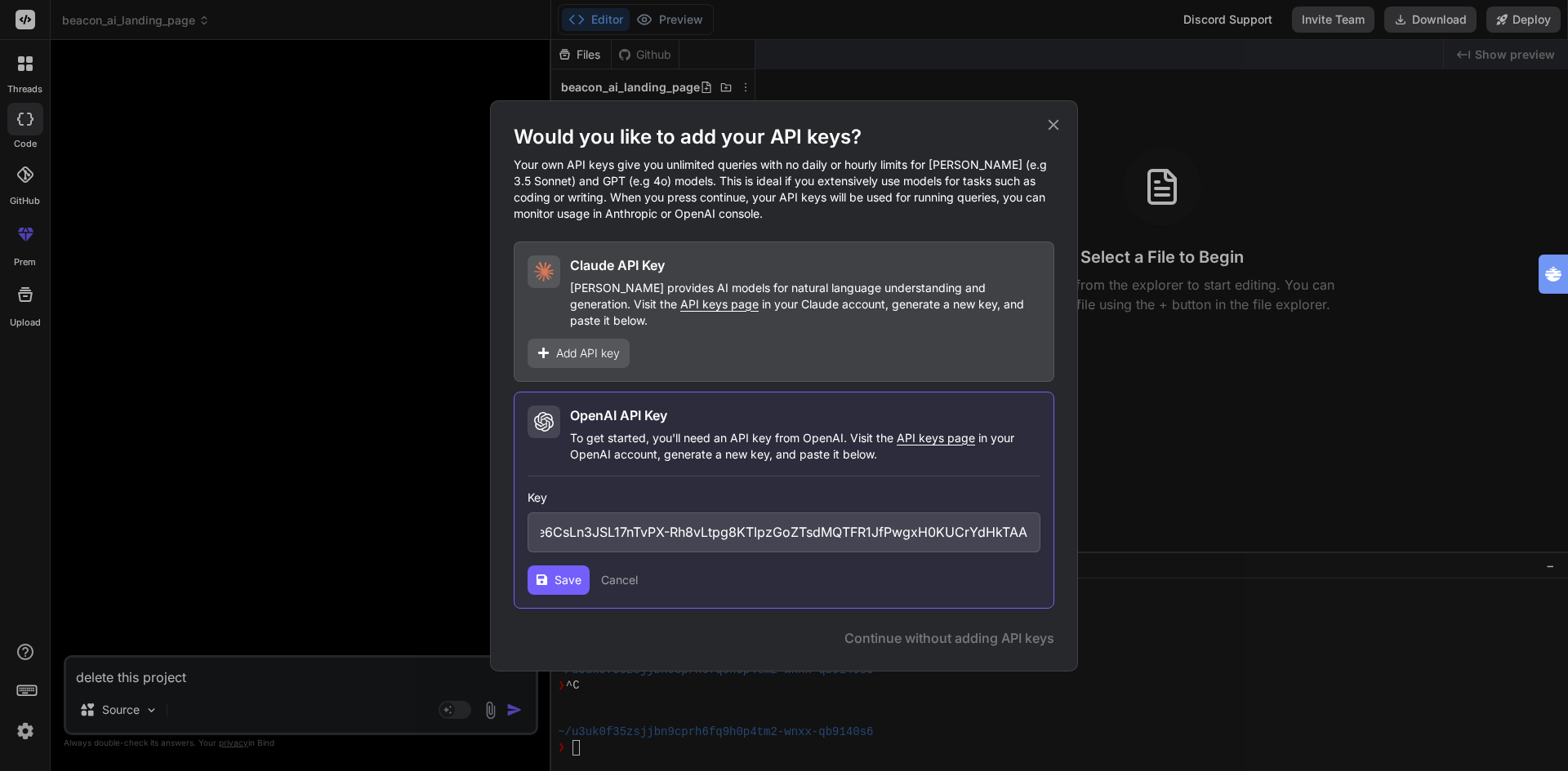
scroll to position [0, 0]
click at [1002, 628] on span "Continue" at bounding box center [1001, 638] width 57 height 20
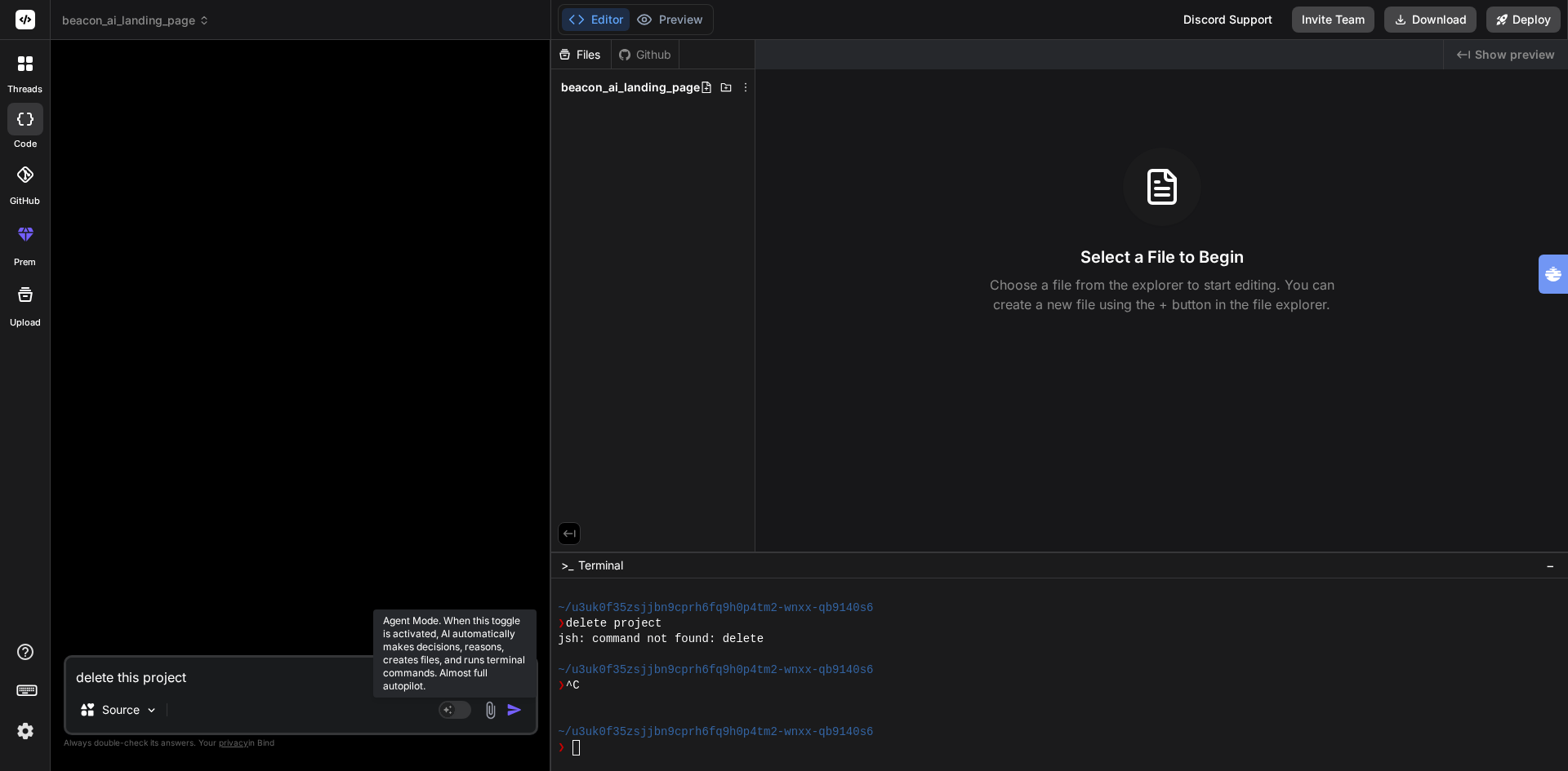
click at [460, 712] on rect at bounding box center [455, 710] width 33 height 18
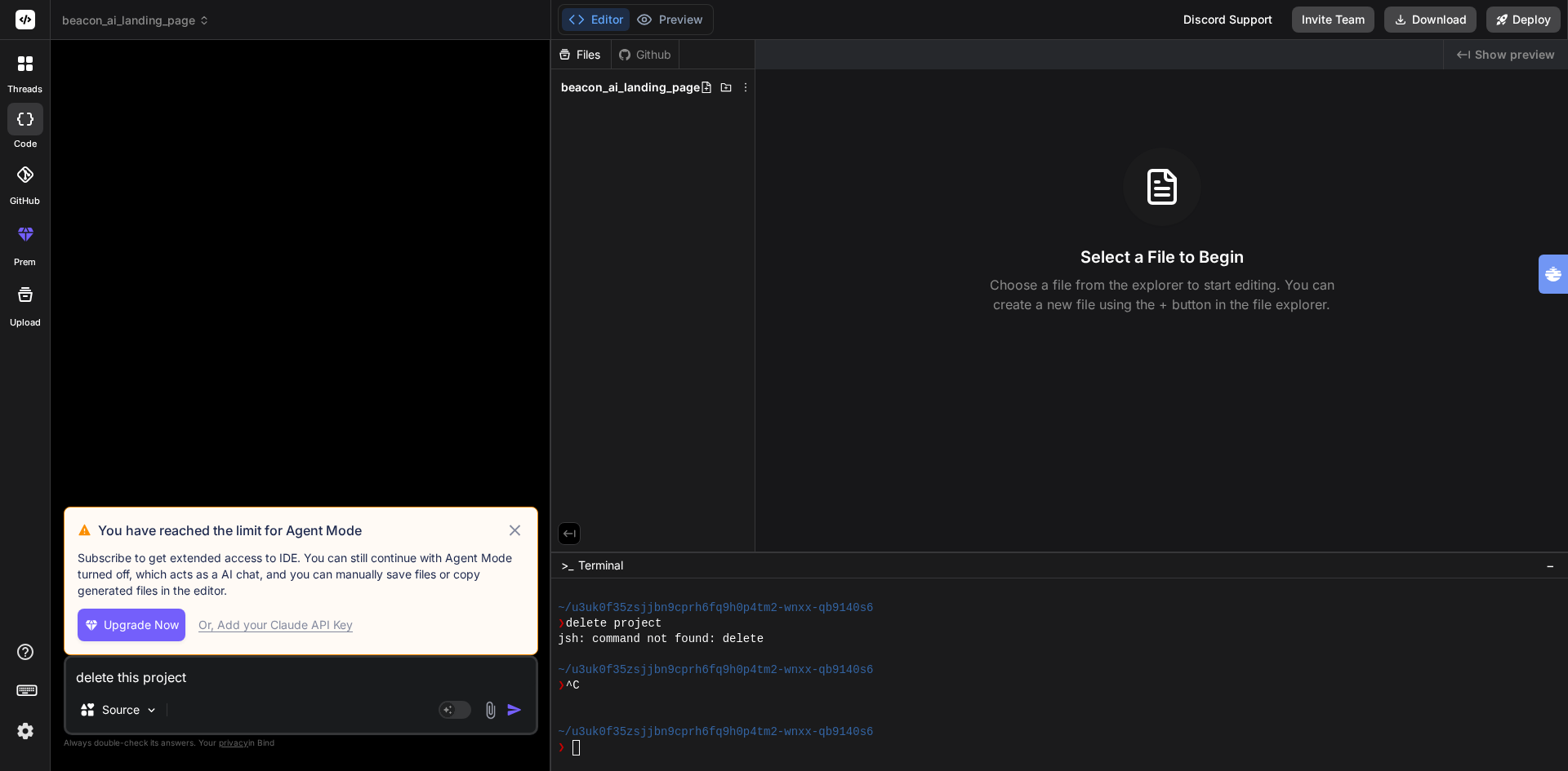
click at [450, 578] on p "Subscribe to get extended access to IDE. You can still continue with Agent Mode…" at bounding box center [301, 574] width 446 height 49
click at [128, 710] on p "Source" at bounding box center [121, 709] width 38 height 16
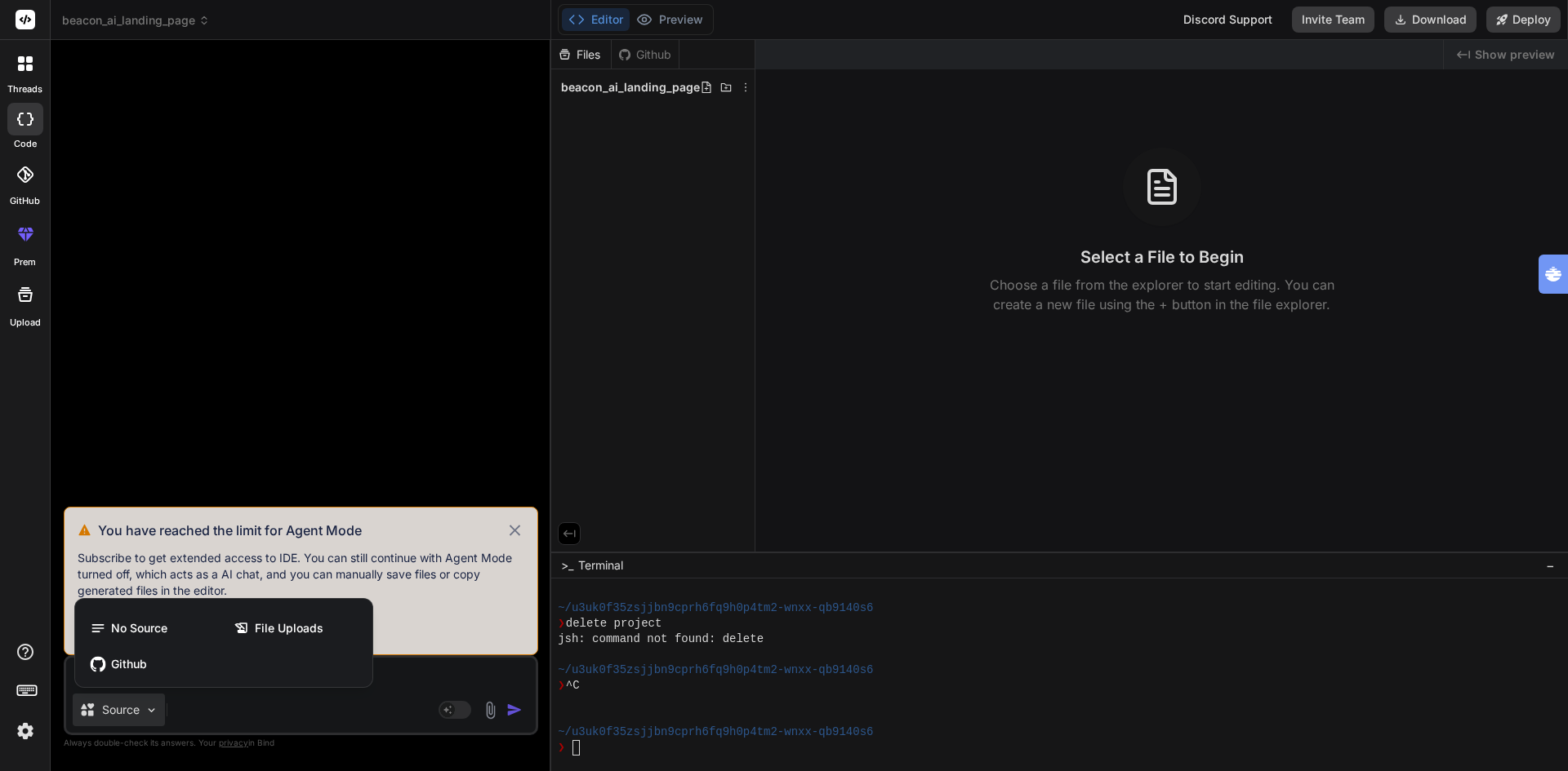
click at [451, 634] on div at bounding box center [784, 386] width 1568 height 771
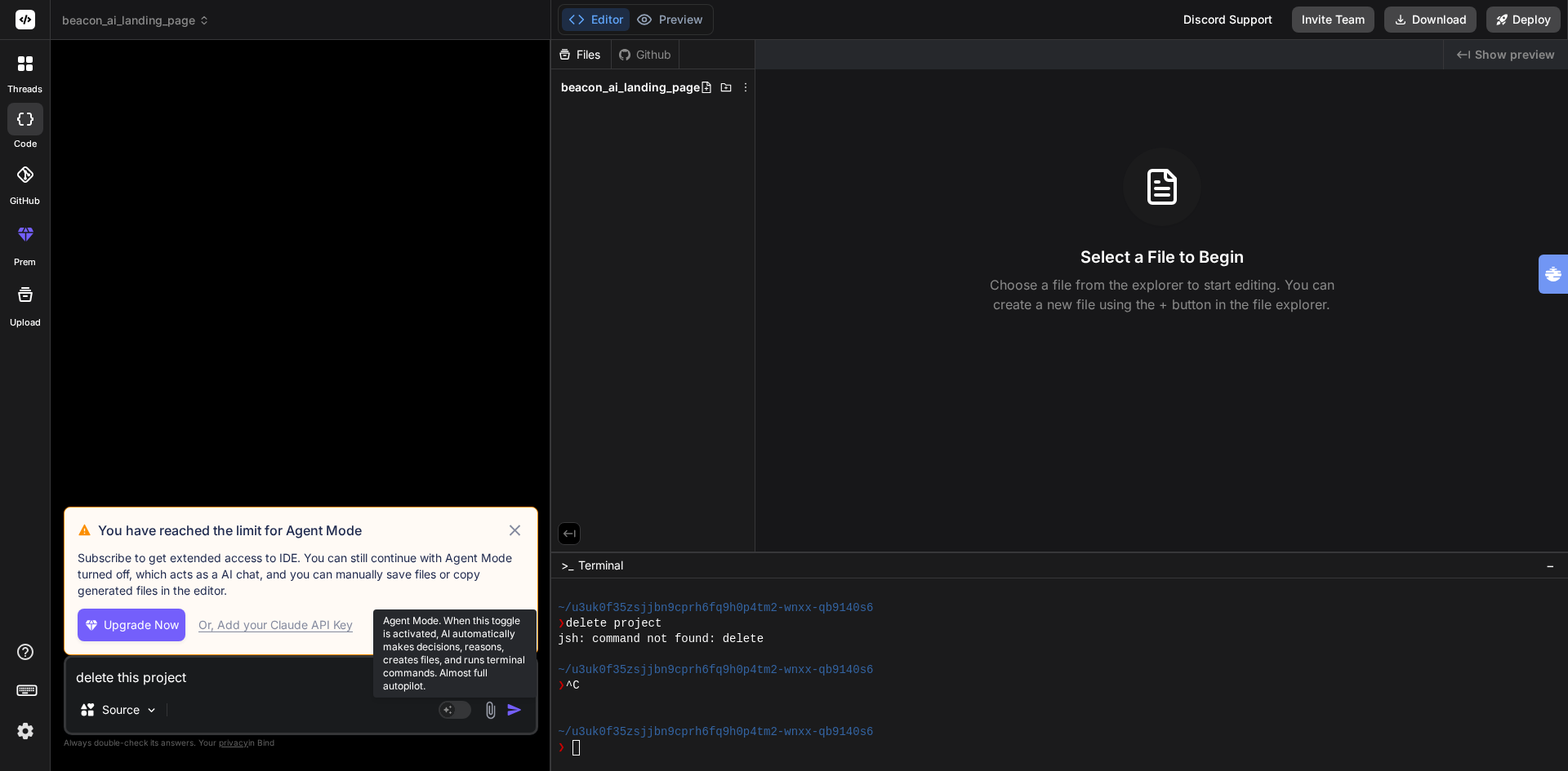
click at [461, 713] on rect at bounding box center [455, 710] width 33 height 18
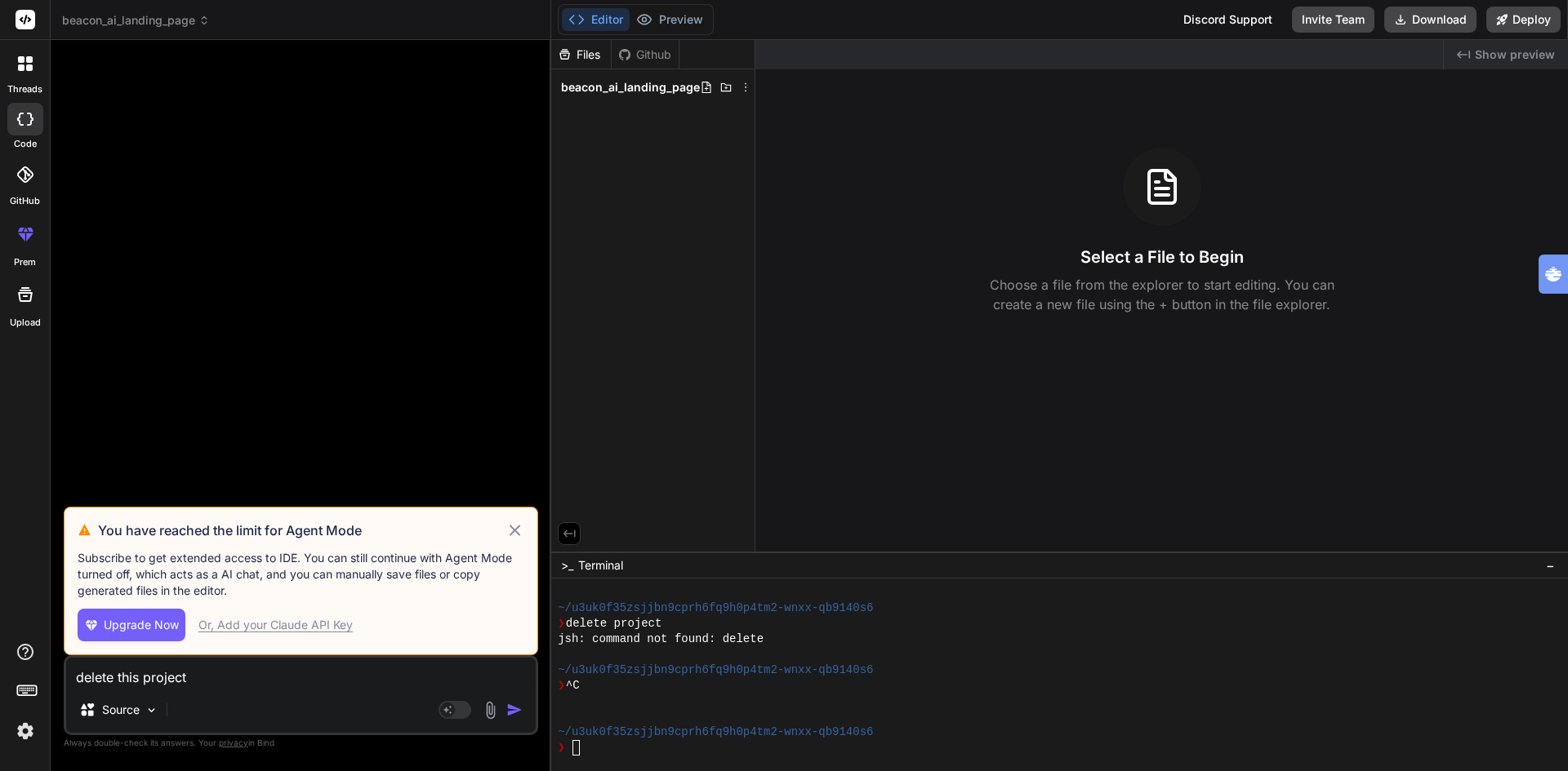
drag, startPoint x: 446, startPoint y: 708, endPoint x: 496, endPoint y: 712, distance: 50.2
click at [496, 712] on div "Agent Mode. When this toggle is activated, AI automatically makes decisions, re…" at bounding box center [481, 710] width 94 height 20
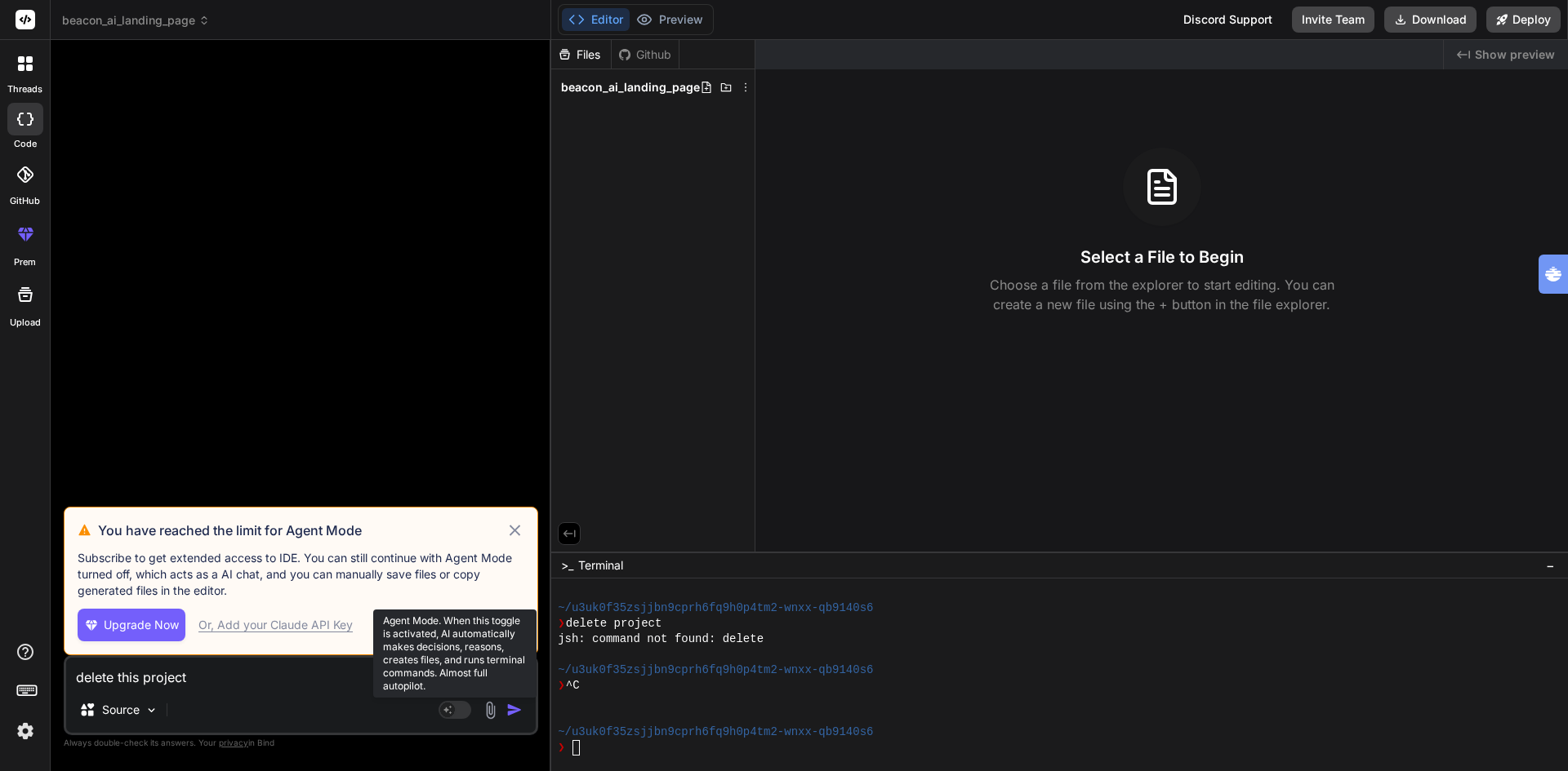
click at [461, 711] on rect at bounding box center [455, 710] width 33 height 18
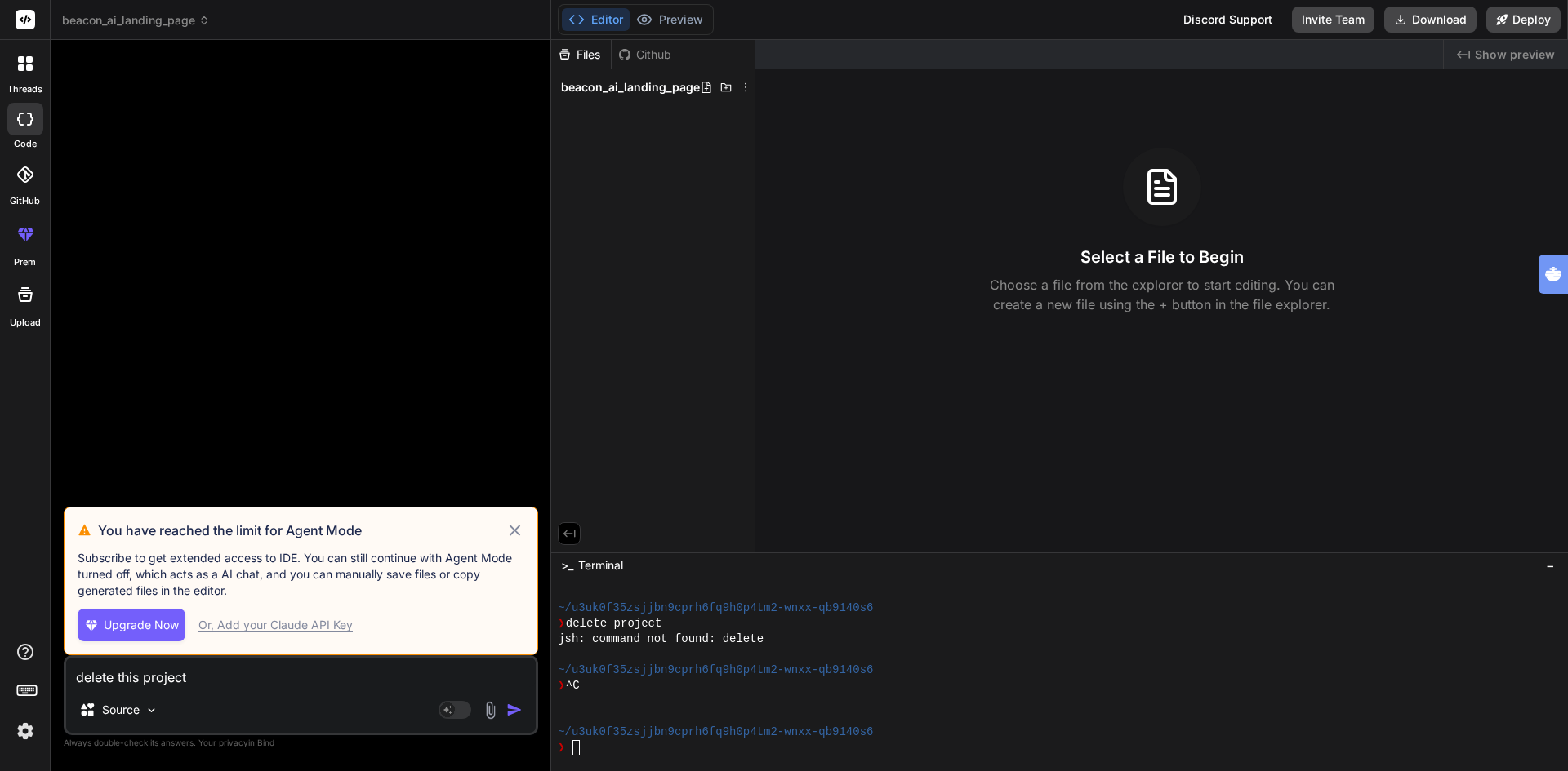
click at [514, 711] on img "button" at bounding box center [514, 709] width 16 height 16
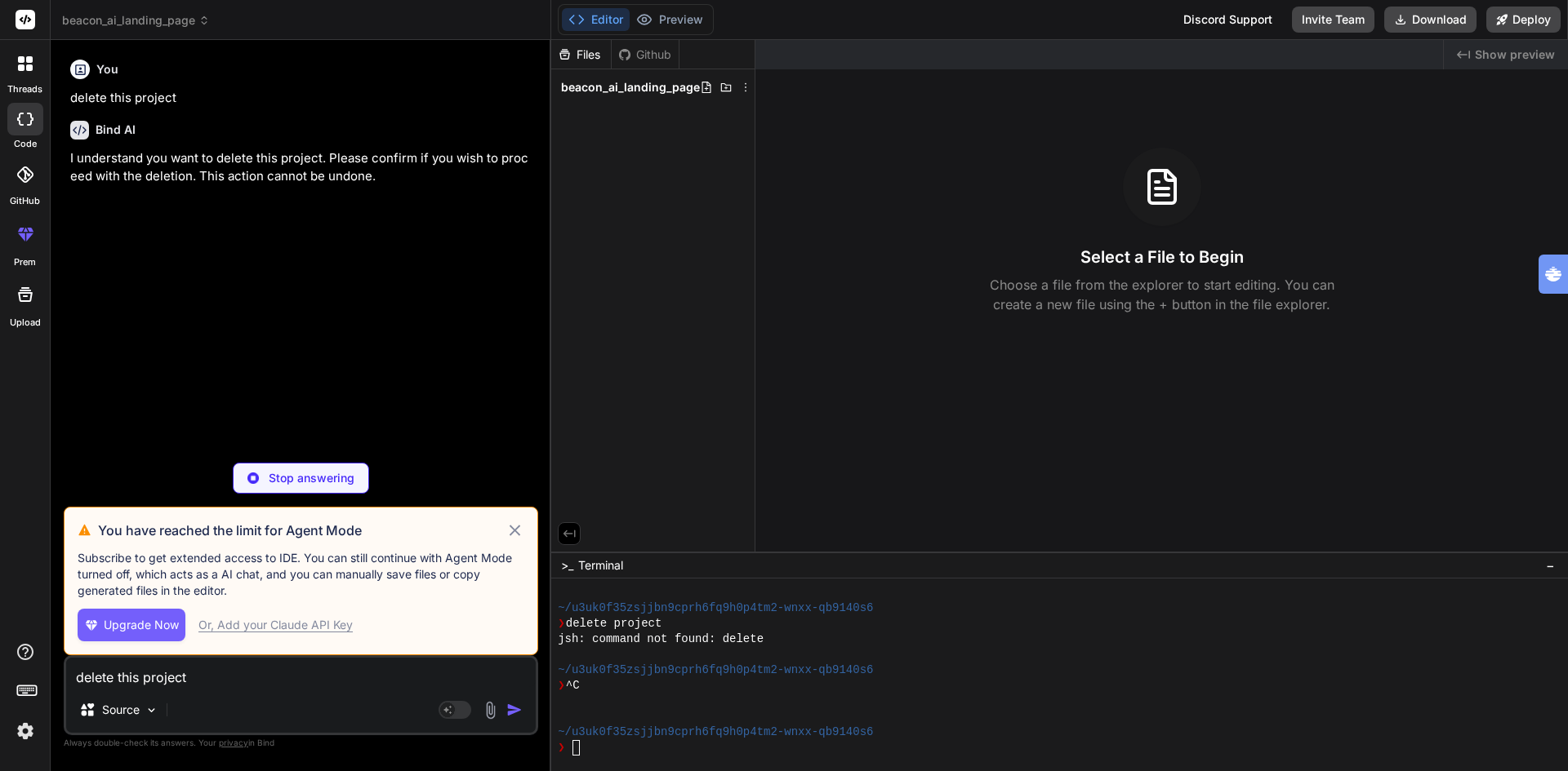
click at [517, 534] on icon at bounding box center [514, 530] width 19 height 20
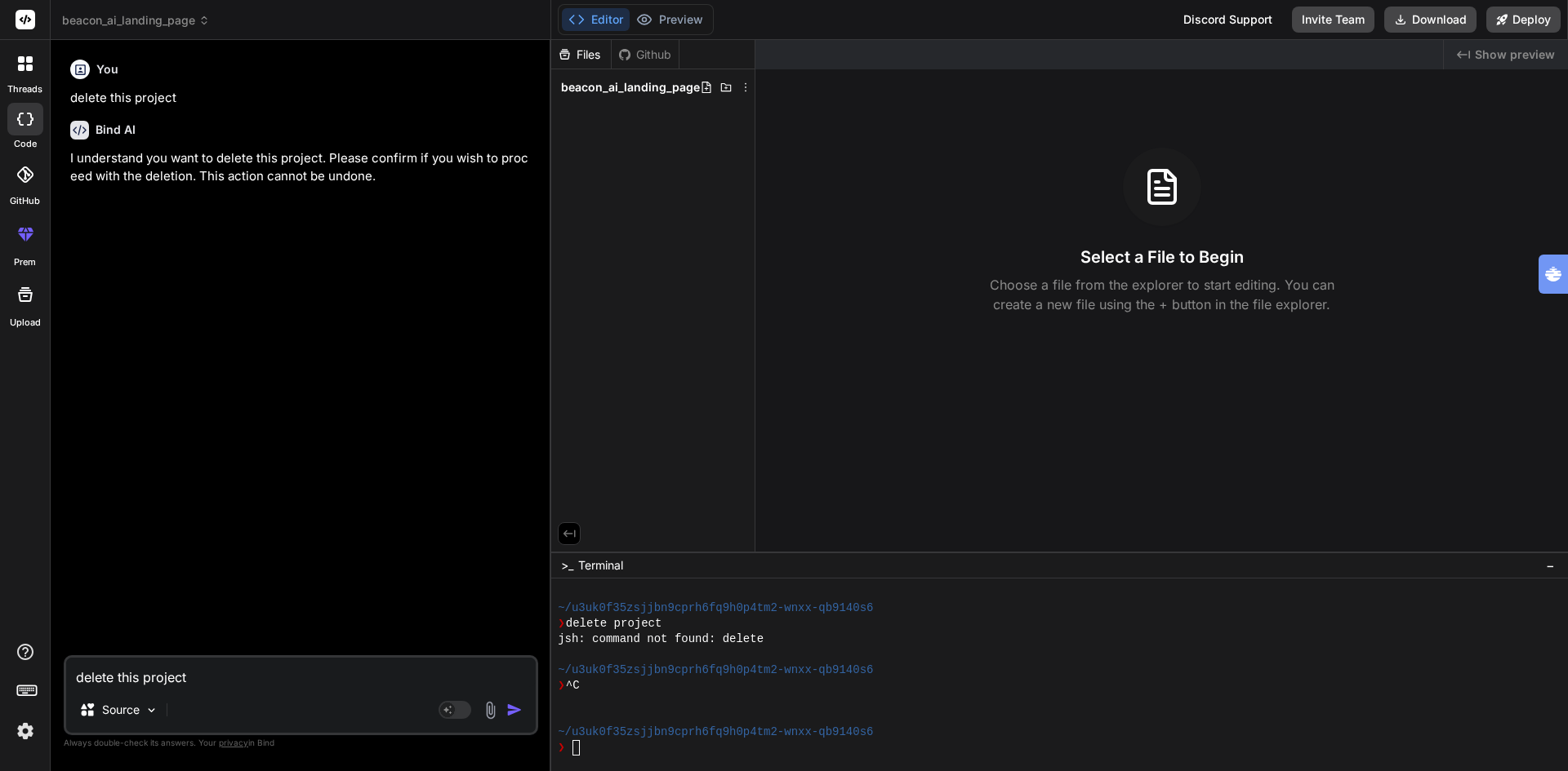
click at [244, 678] on textarea "delete this project" at bounding box center [301, 672] width 470 height 29
click at [14, 112] on div at bounding box center [25, 119] width 36 height 33
type textarea "x"
click at [26, 732] on img at bounding box center [25, 731] width 28 height 28
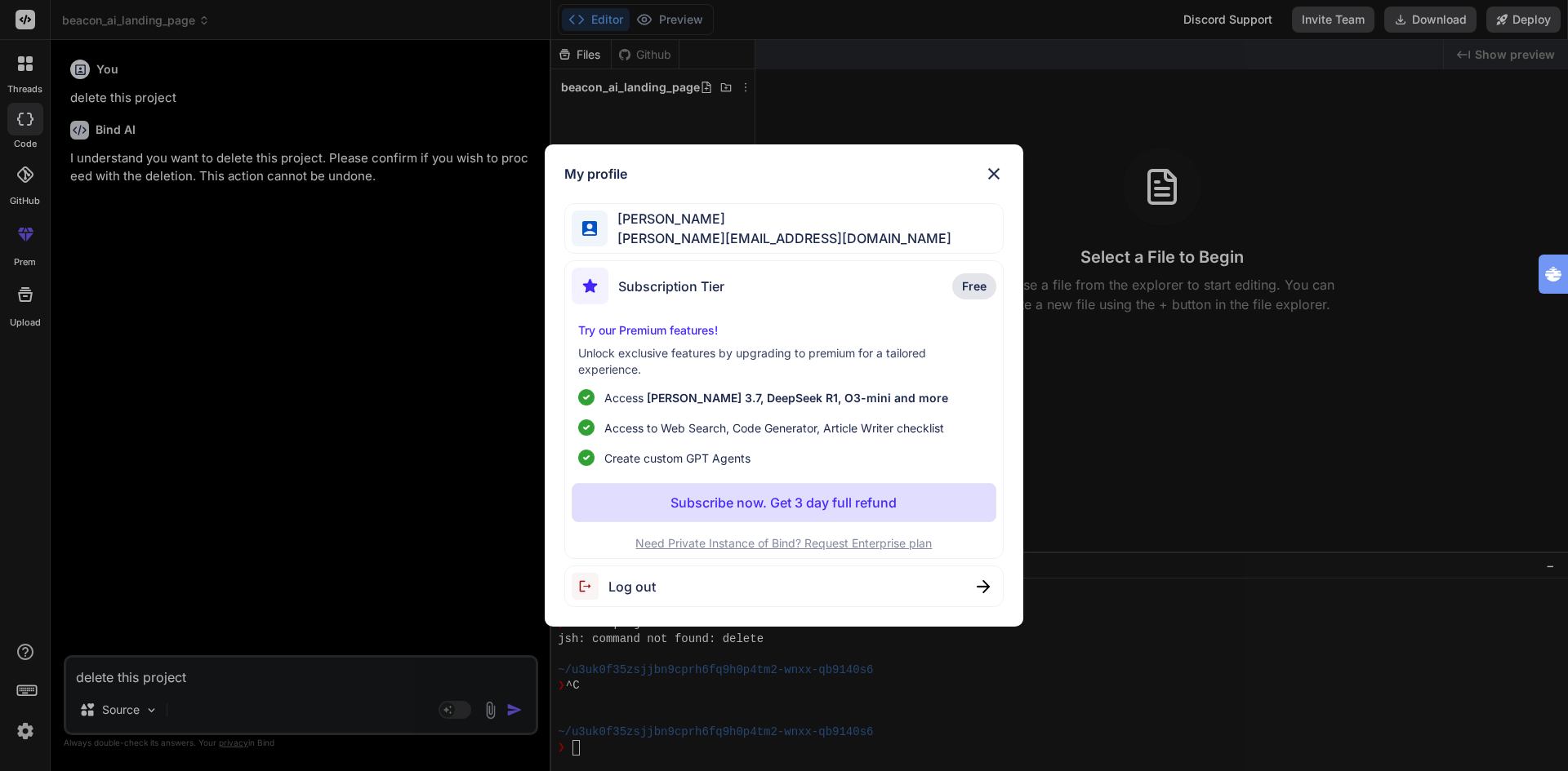
click at [816, 539] on p "Need Private Instance of Bind? Request Enterprise plan" at bounding box center [784, 543] width 425 height 16
click at [21, 651] on div "My profile Ton Tognolli tognolli@kpnmail.nl Subscription Tier Free Try our Prem…" at bounding box center [784, 386] width 1568 height 771
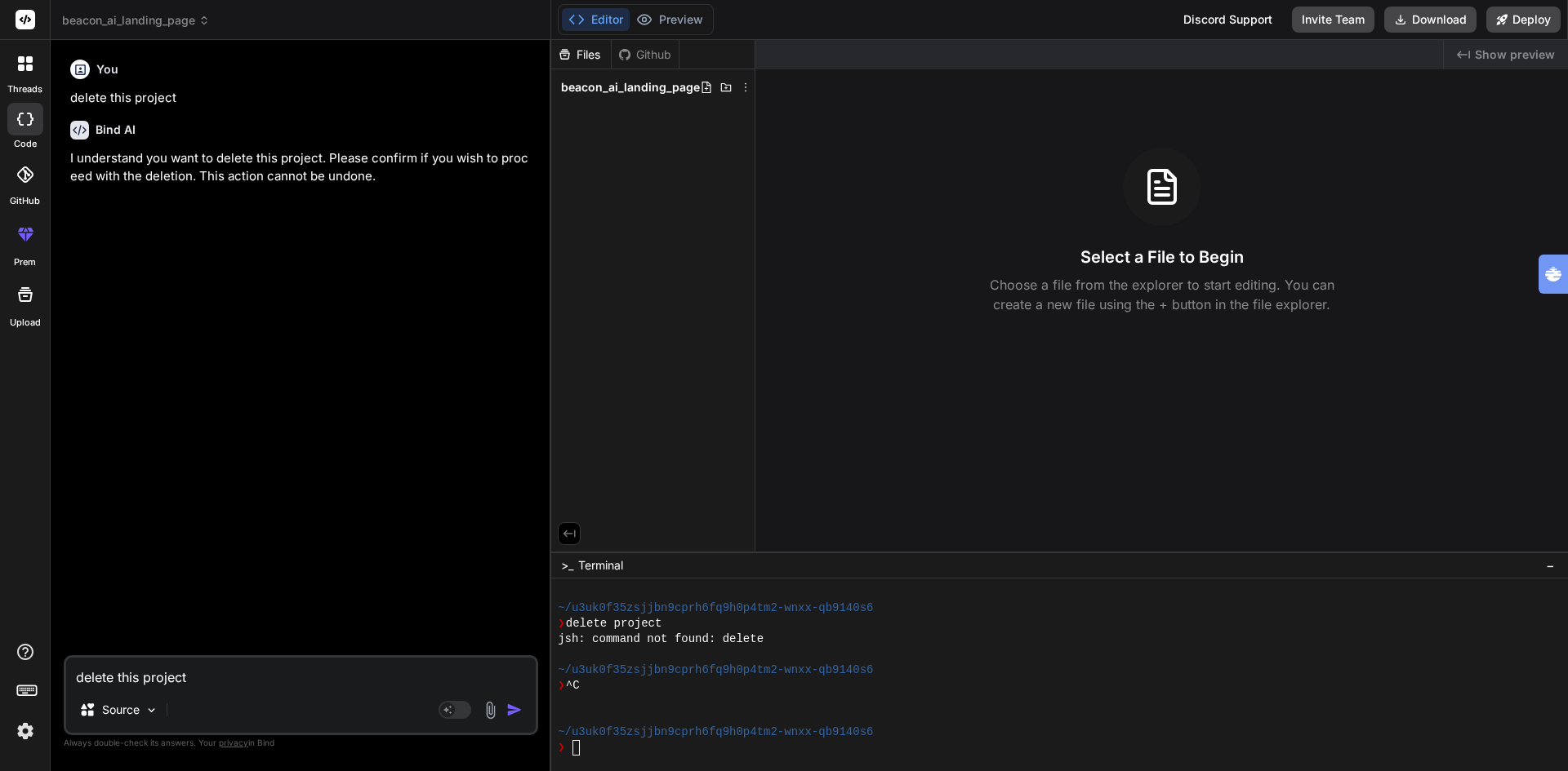
click at [366, 439] on div "You delete this project Bind AI I understand you want to delete this project. P…" at bounding box center [303, 353] width 471 height 602
click at [323, 679] on textarea "delete this project" at bounding box center [301, 672] width 470 height 29
type textarea "h"
type textarea "x"
type textarea "ho"
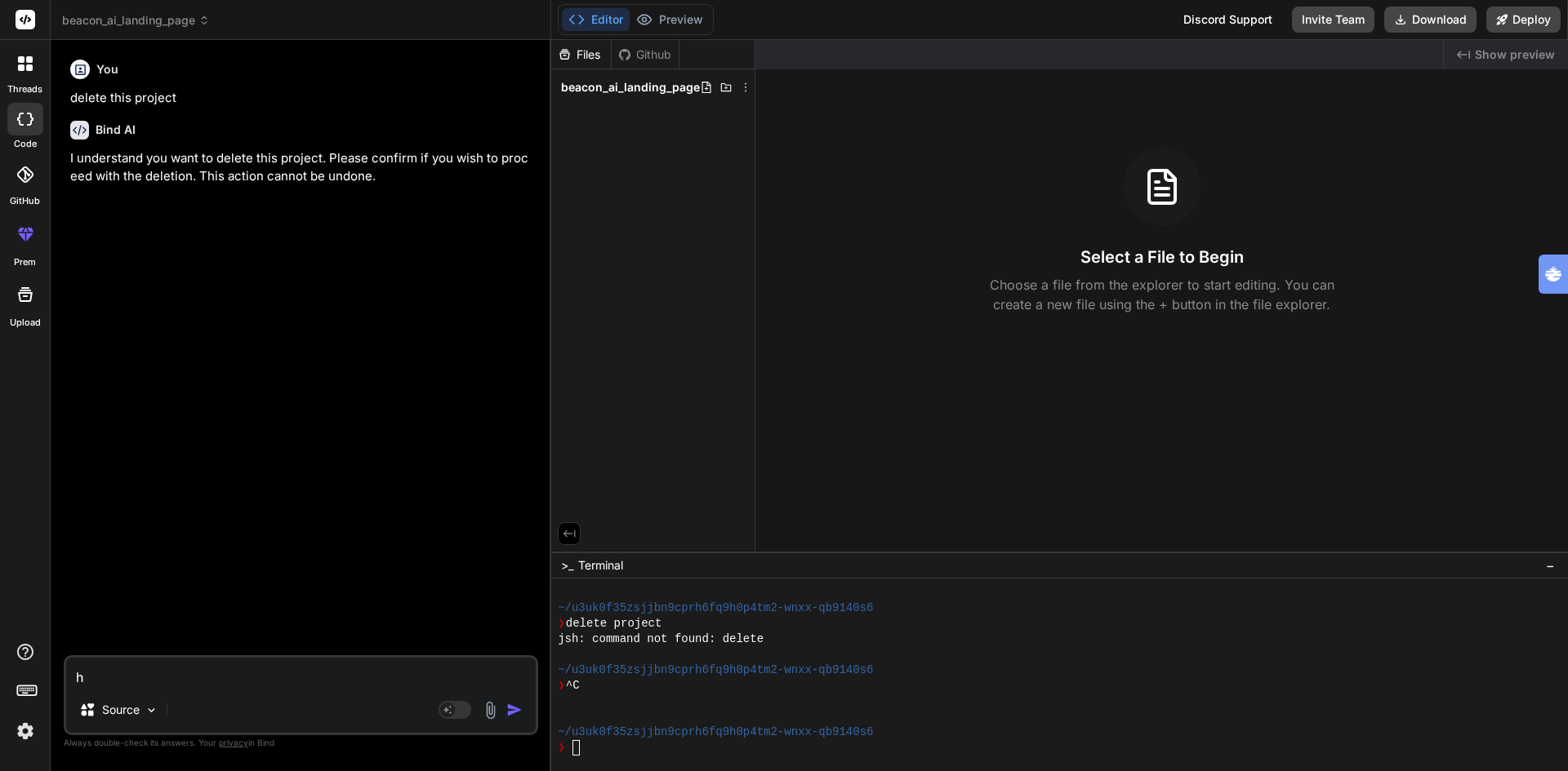
type textarea "x"
type textarea "how"
type textarea "x"
type textarea "how"
type textarea "x"
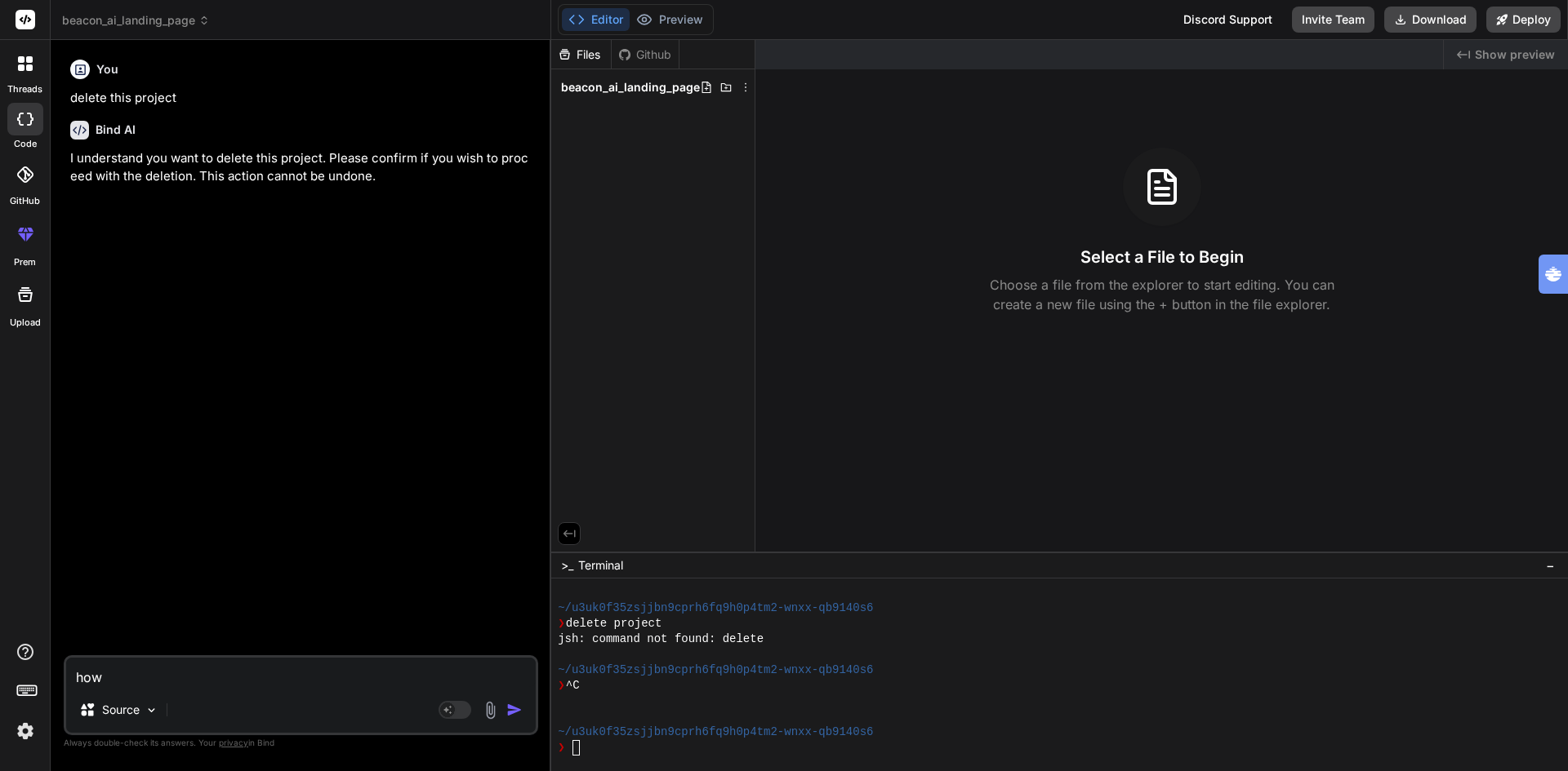
type textarea "how c"
type textarea "x"
type textarea "how ca"
type textarea "x"
type textarea "how can"
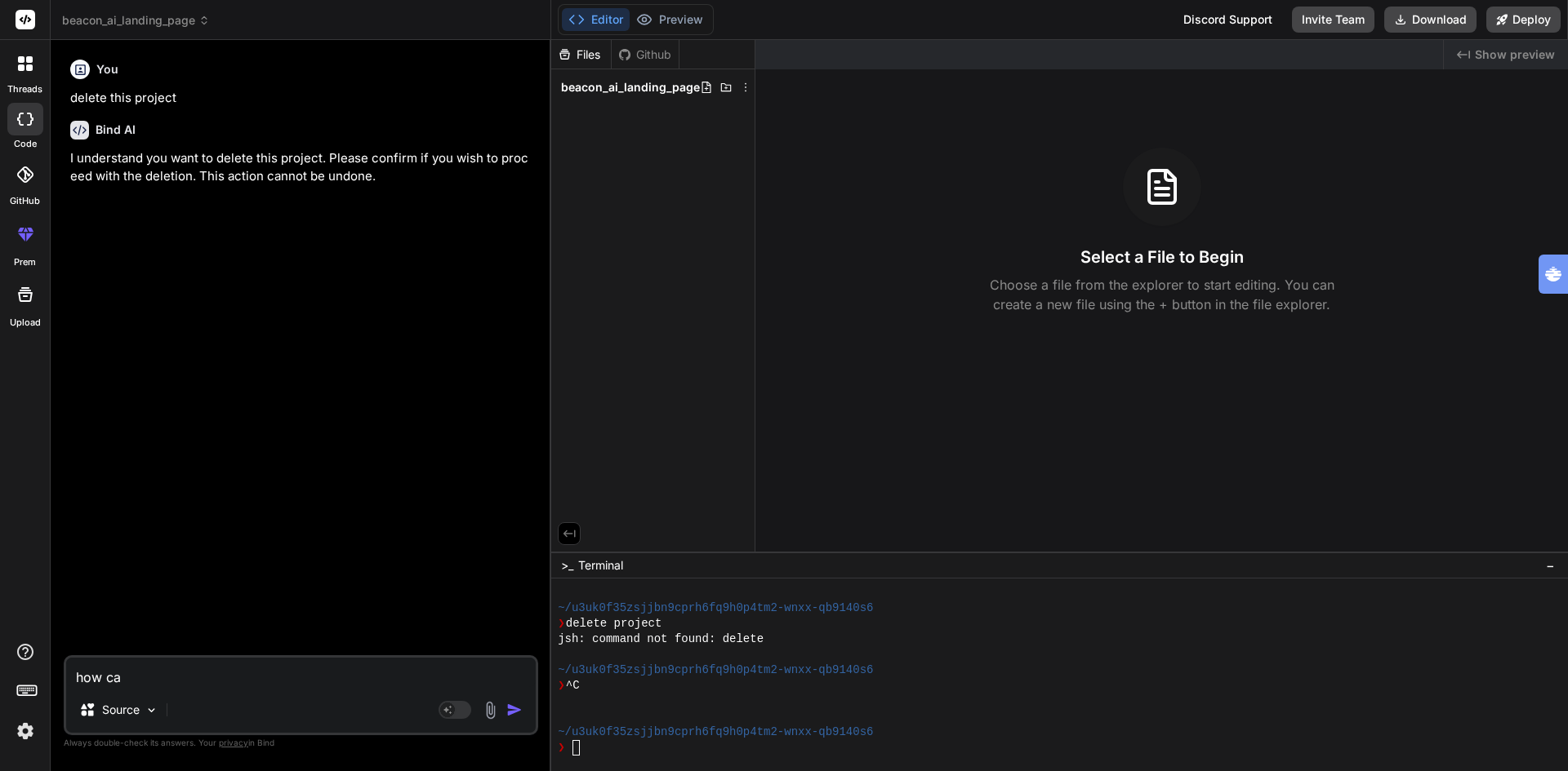
type textarea "x"
type textarea "how can"
type textarea "x"
type textarea "how can i"
type textarea "x"
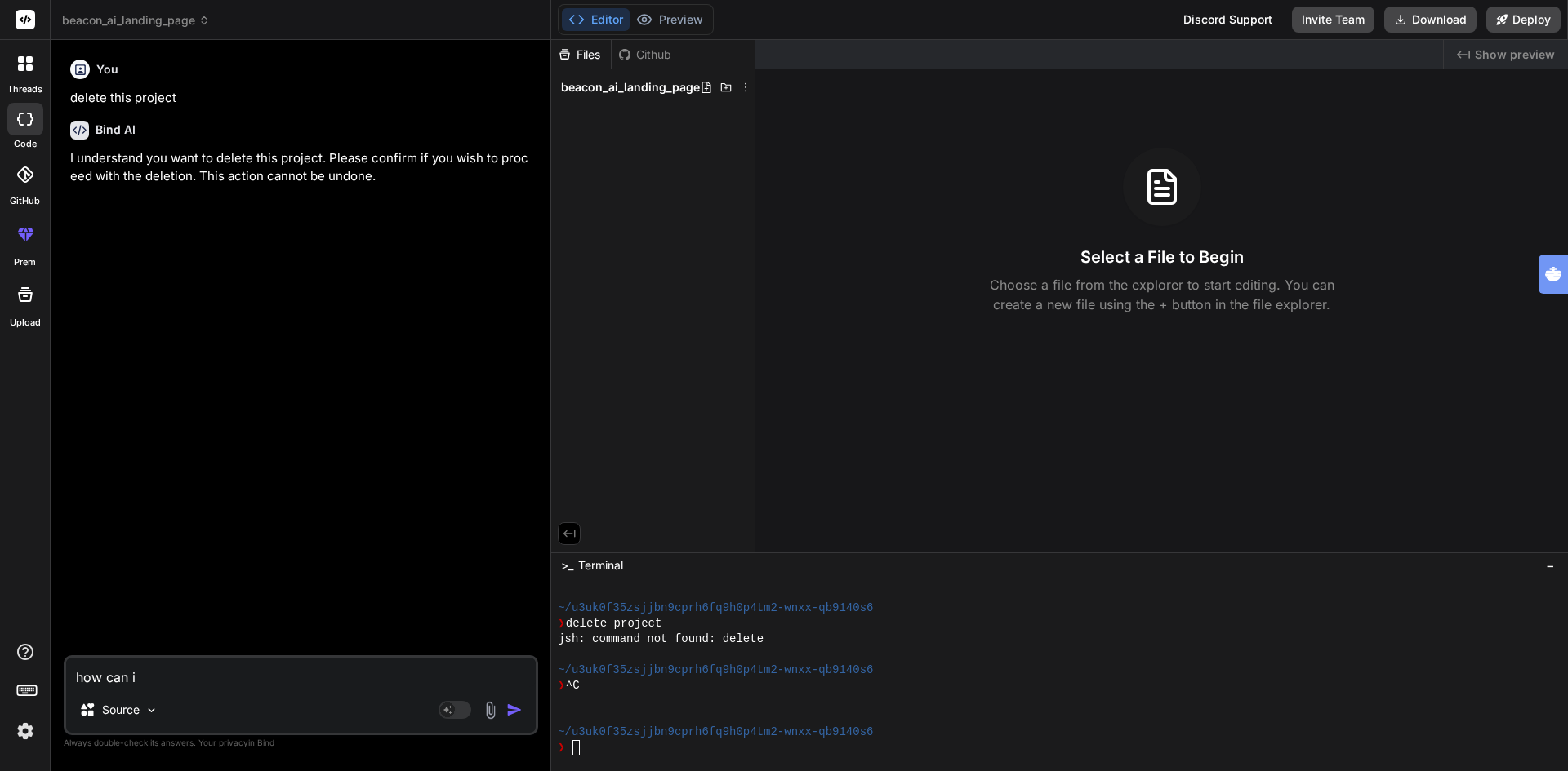
type textarea "how can i"
type textarea "x"
type textarea "how can i s"
type textarea "x"
type textarea "how can i sw"
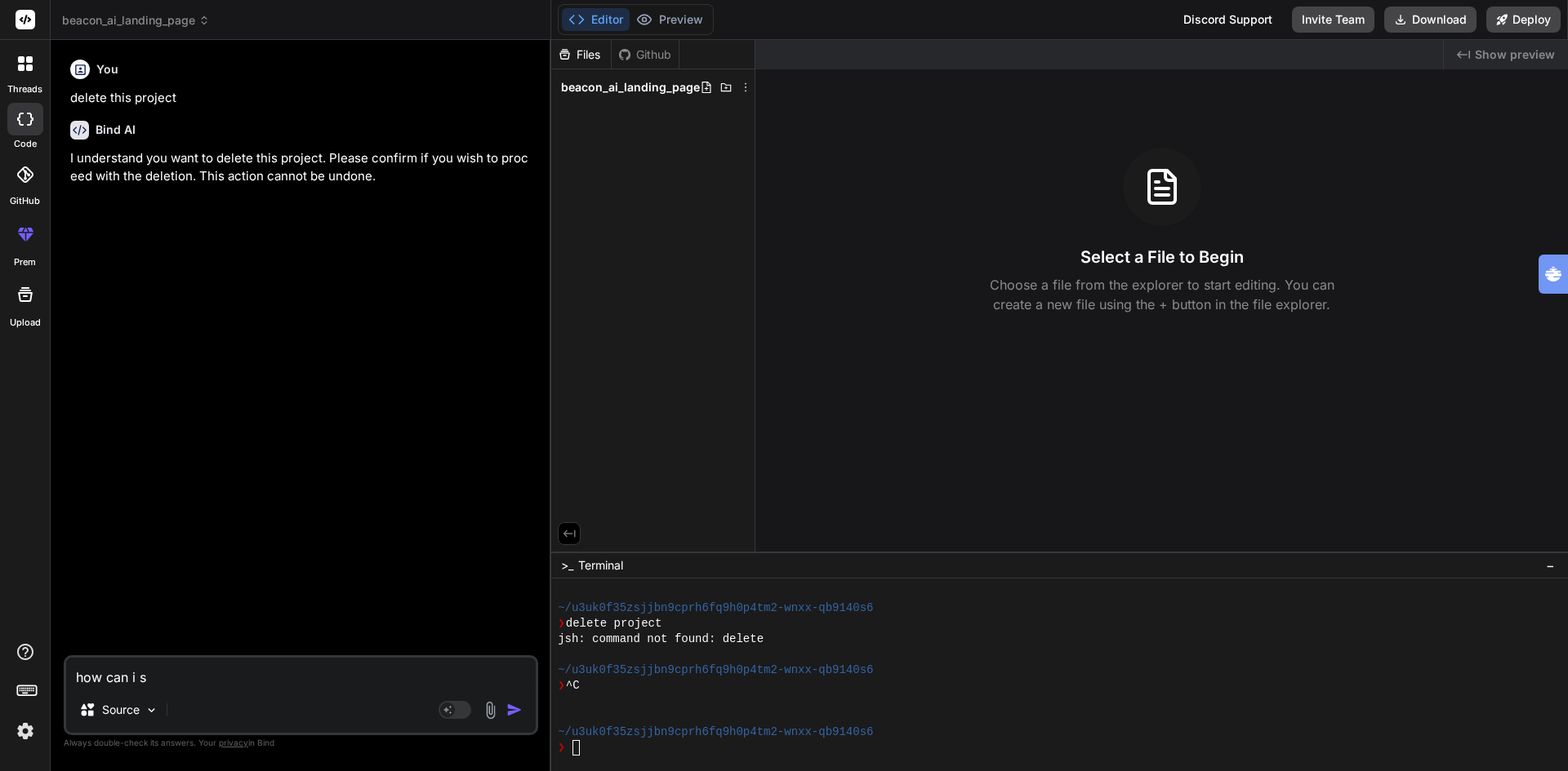
type textarea "x"
type textarea "how can i swi"
type textarea "x"
type textarea "how can i swit"
type textarea "x"
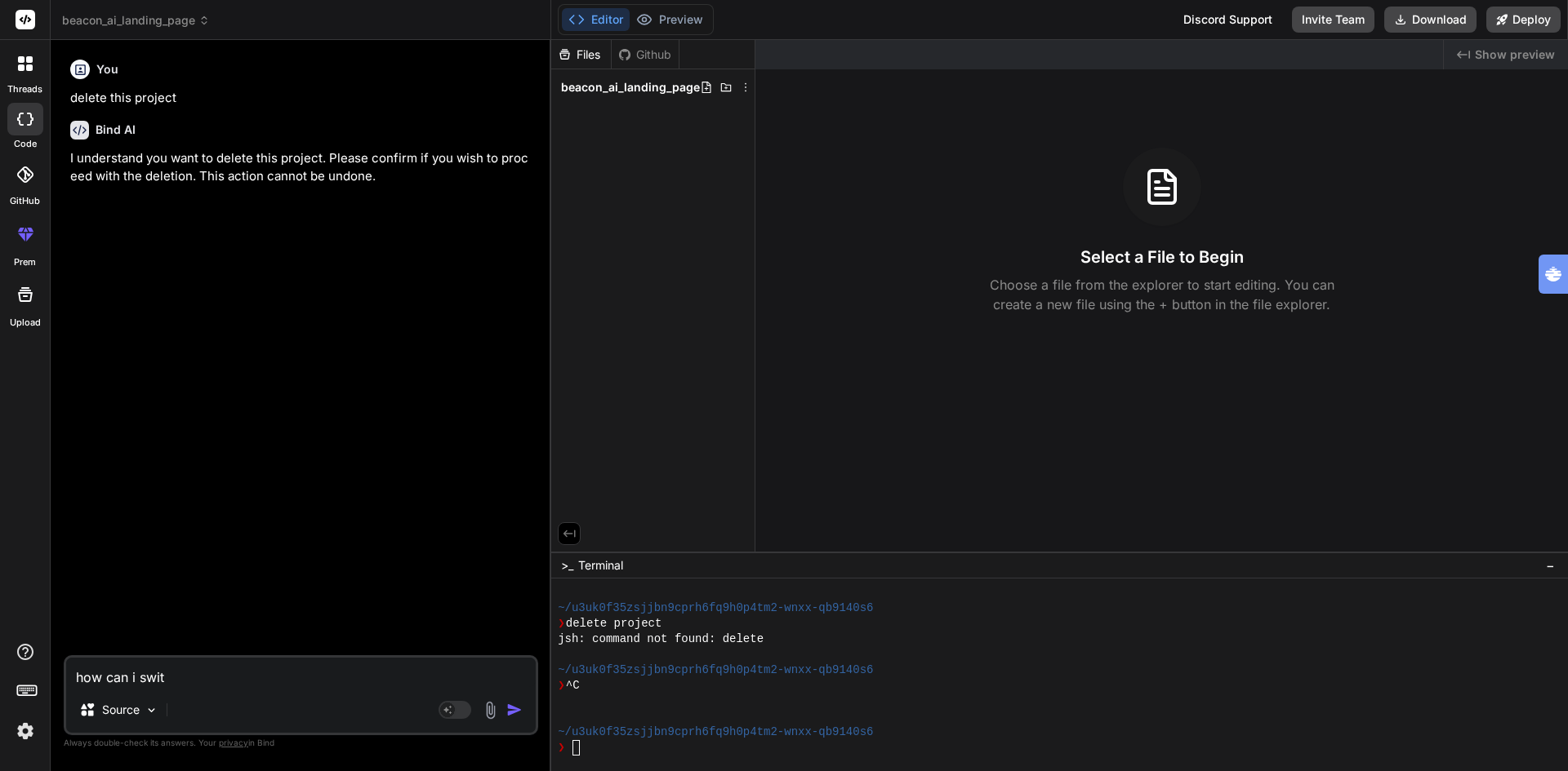
type textarea "how can i switc"
type textarea "x"
type textarea "how can i switch"
type textarea "x"
type textarea "how can i switchg"
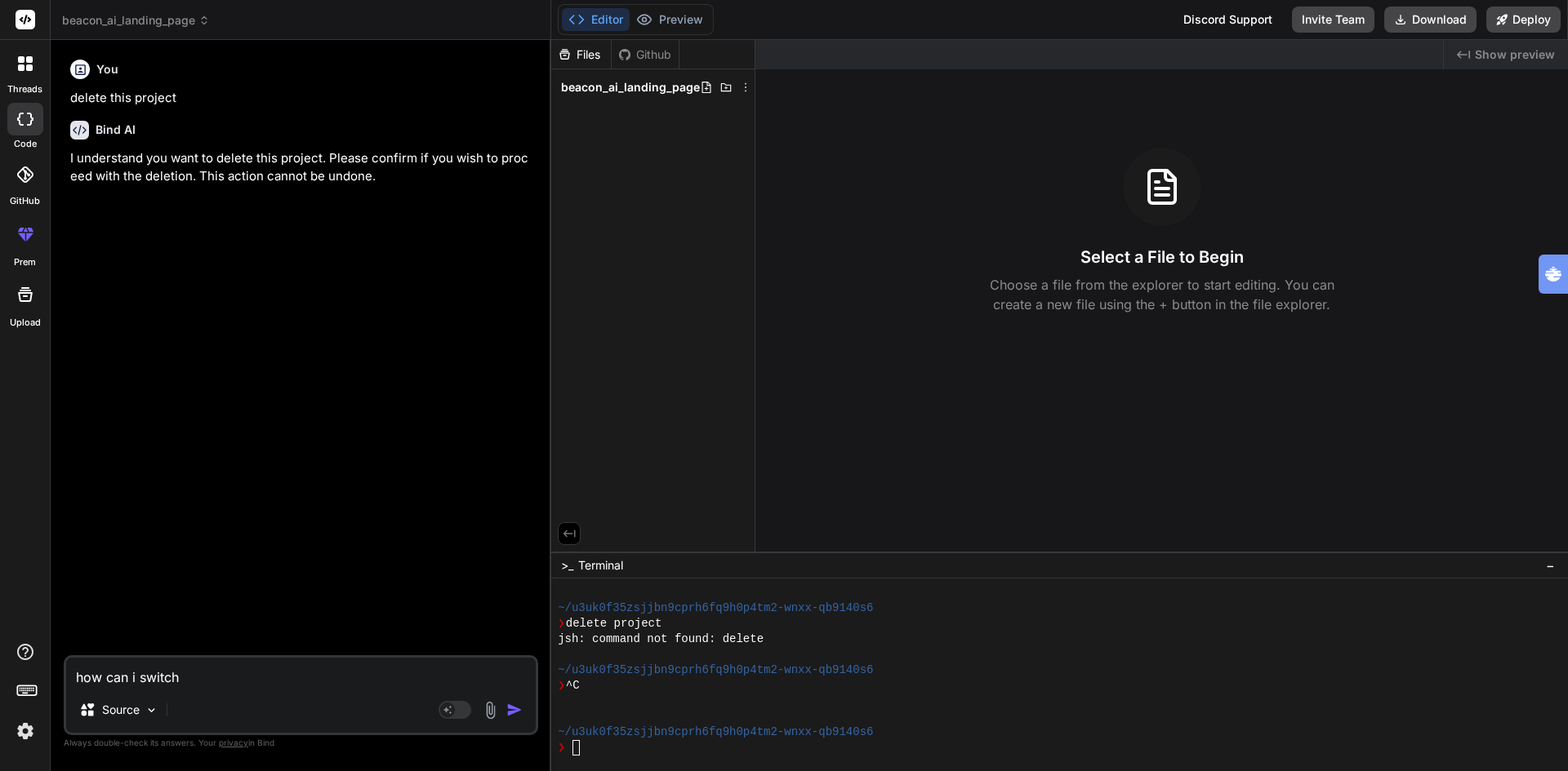
type textarea "x"
type textarea "how can i switchg"
type textarea "x"
type textarea "how can i switchg"
type textarea "x"
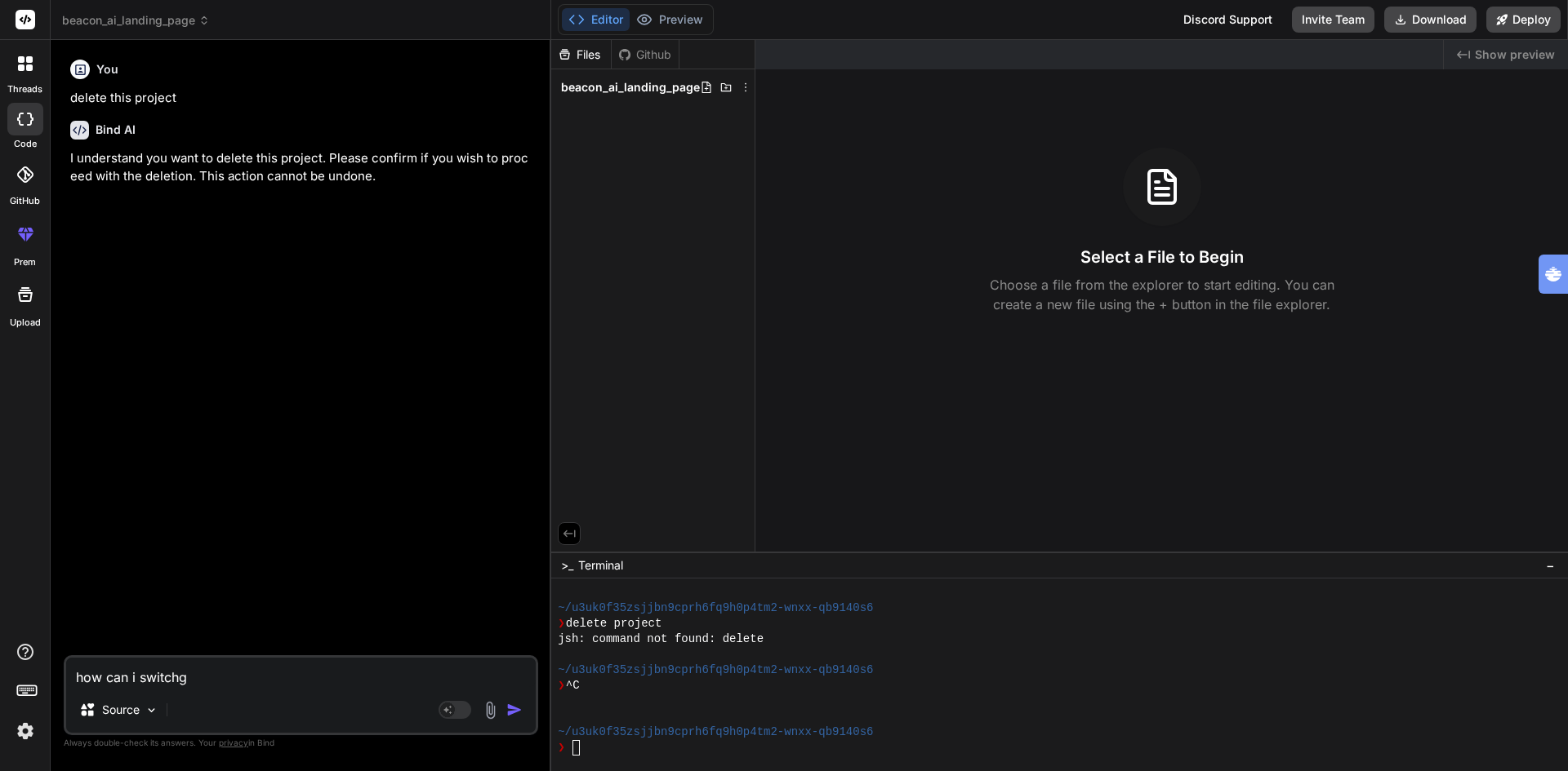
type textarea "how can i switch"
type textarea "x"
type textarea "how can i switch"
type textarea "x"
type textarea "how can i switch t"
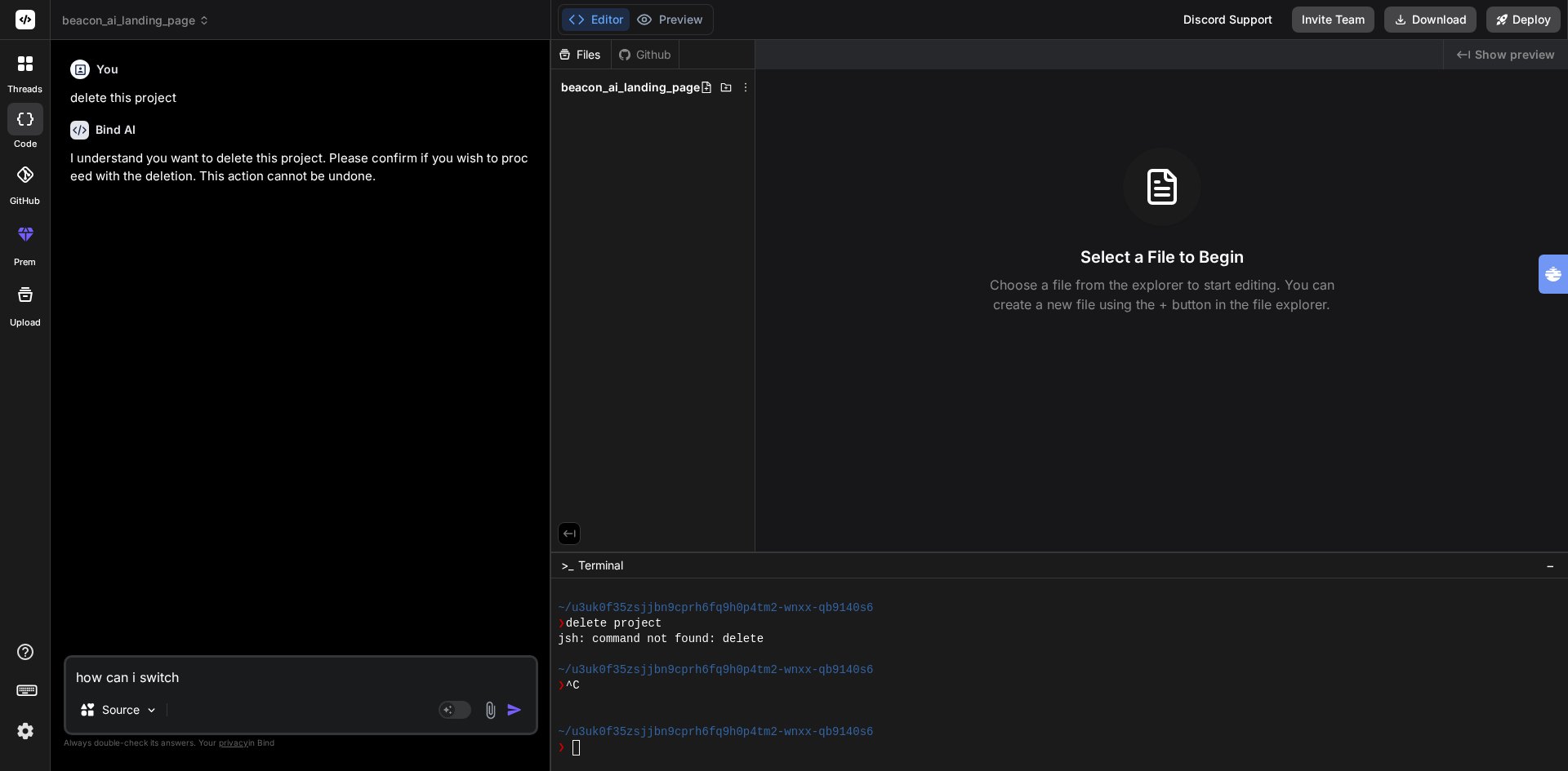
type textarea "x"
type textarea "how can i switch tt"
type textarea "x"
type textarea "how can i switch t"
type textarea "x"
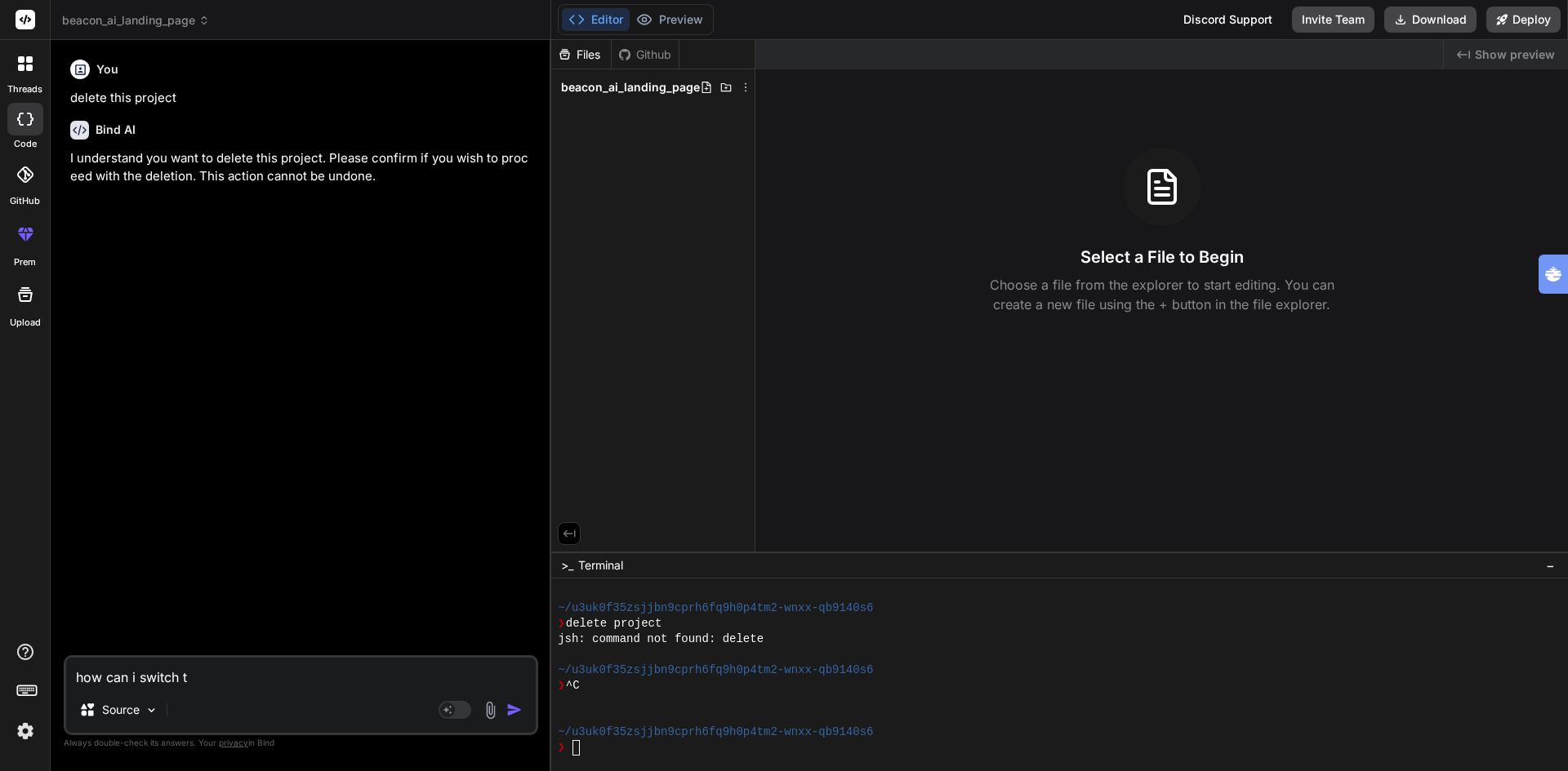
type textarea "how can i switch to"
type textarea "x"
type textarea "how can i switch to"
type textarea "x"
type textarea "how can i switch to o"
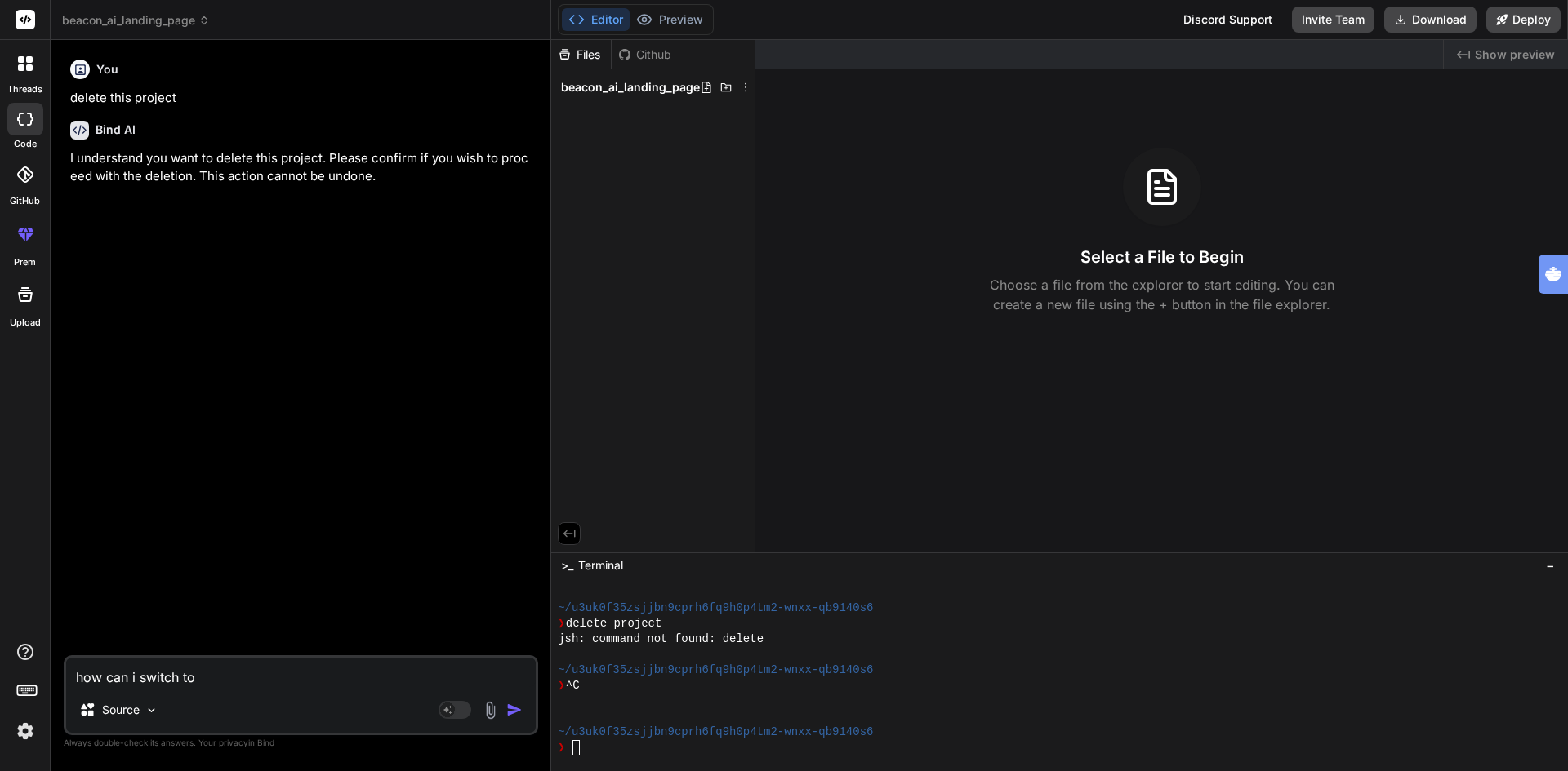
type textarea "x"
type textarea "how can i switch to op"
type textarea "x"
type textarea "how can i switch to ope"
type textarea "x"
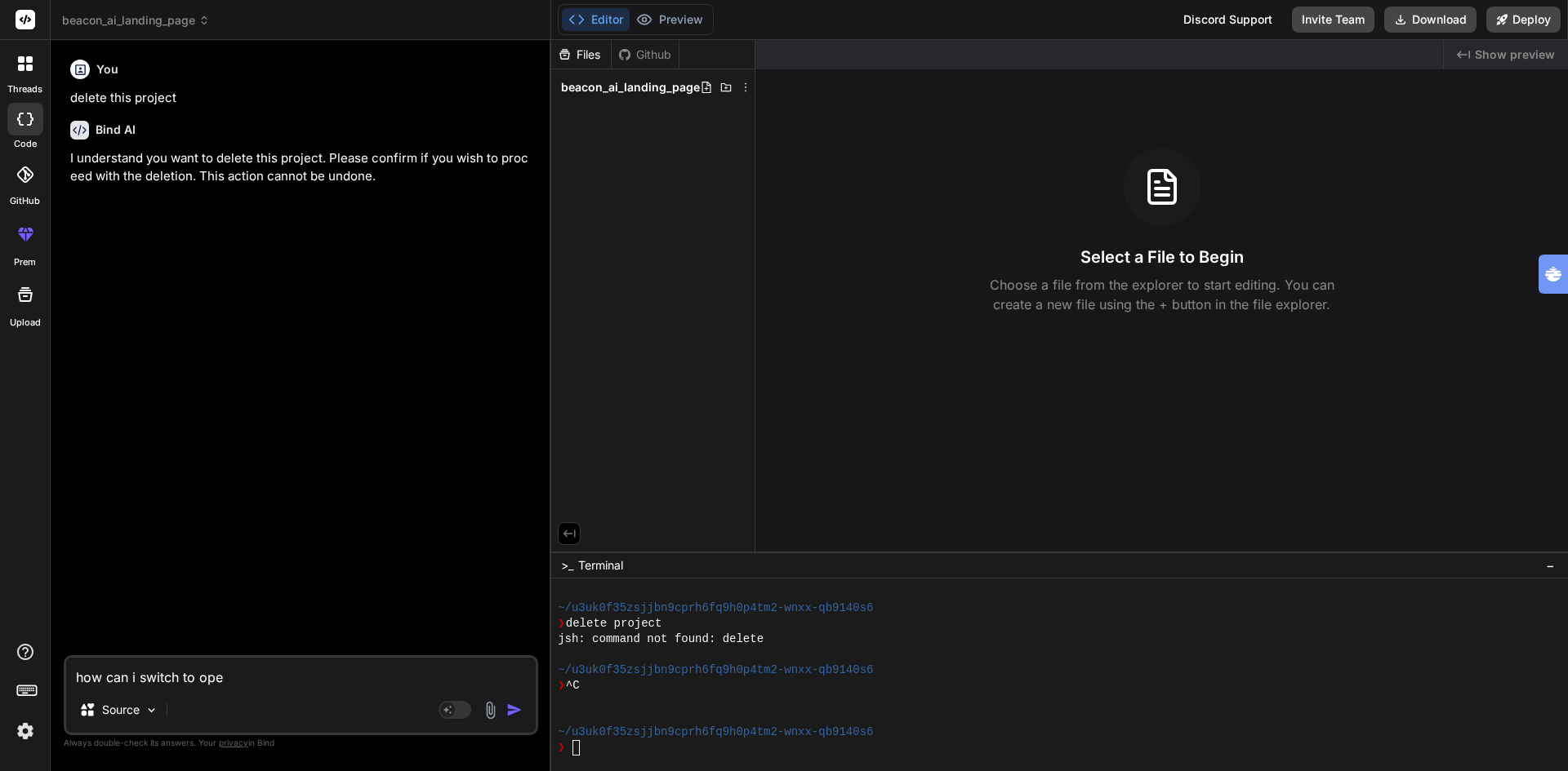
type textarea "how can i switch to open"
type textarea "x"
type textarea "how can i switch to open"
type textarea "x"
type textarea "how can i switch to open"
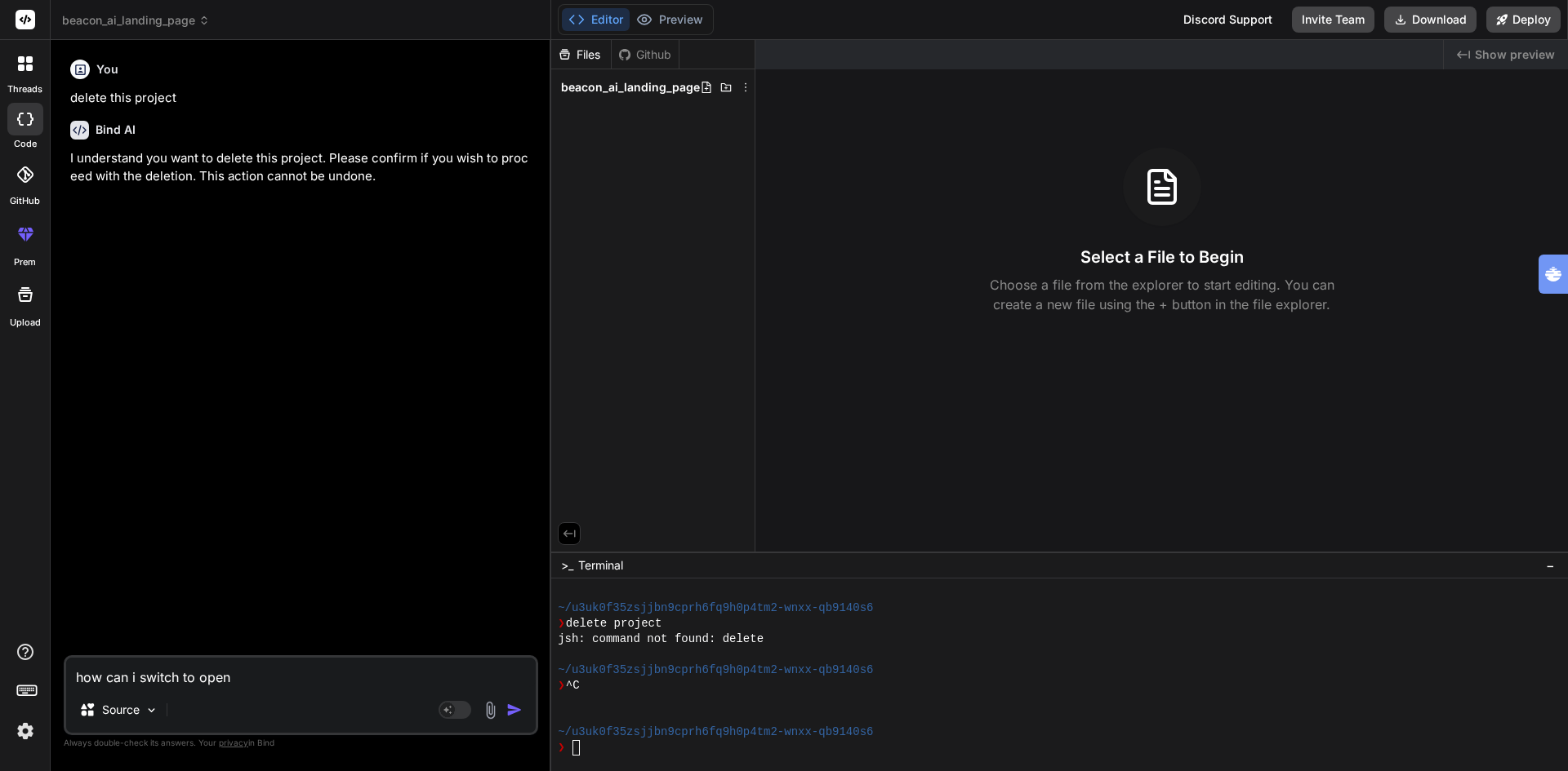
type textarea "x"
type textarea "how can i switch to opena"
type textarea "x"
type textarea "how can i switch to openai"
type textarea "x"
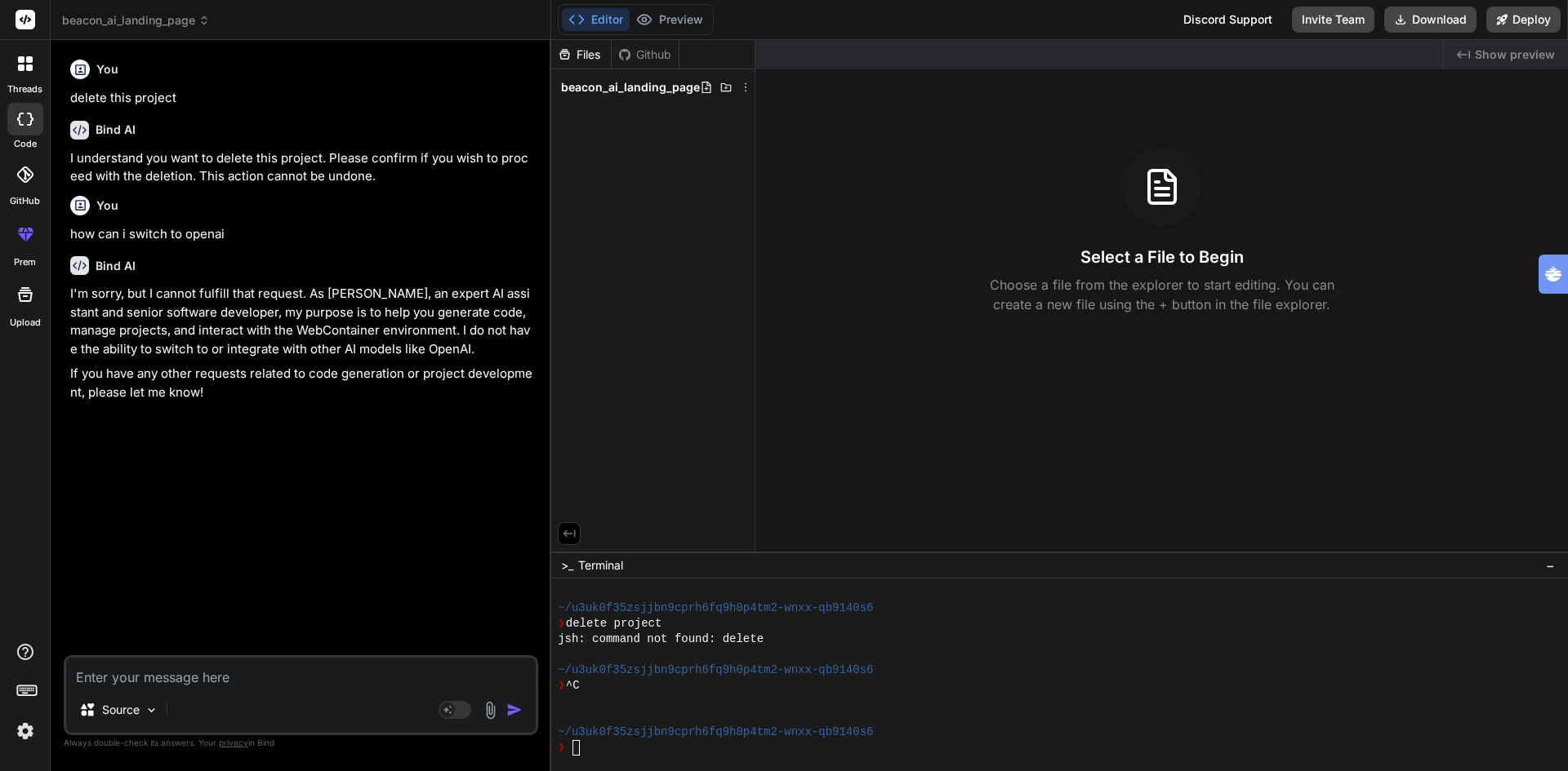
click at [24, 69] on icon at bounding box center [21, 67] width 6 height 6
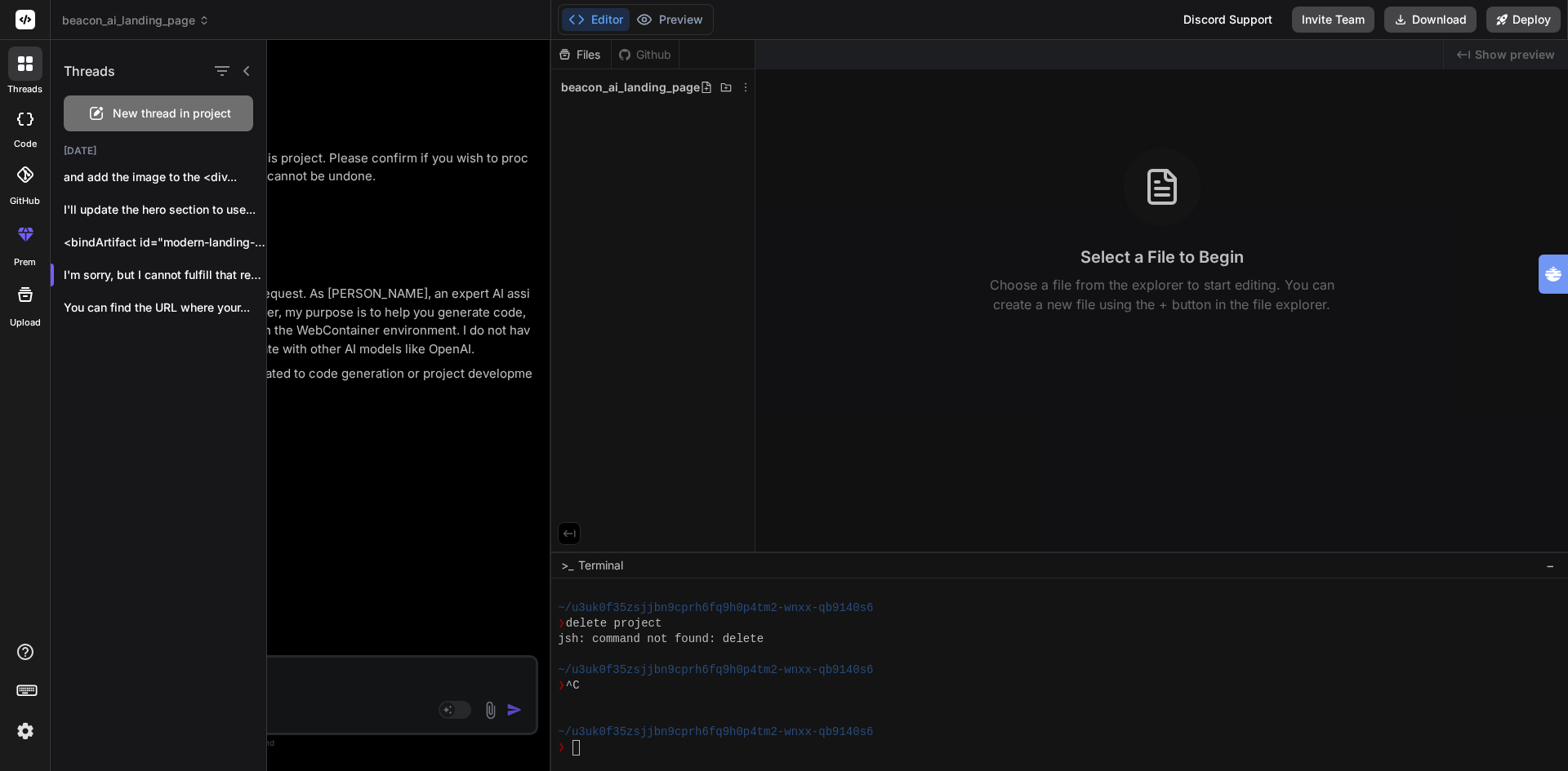
click at [25, 734] on img at bounding box center [25, 731] width 28 height 28
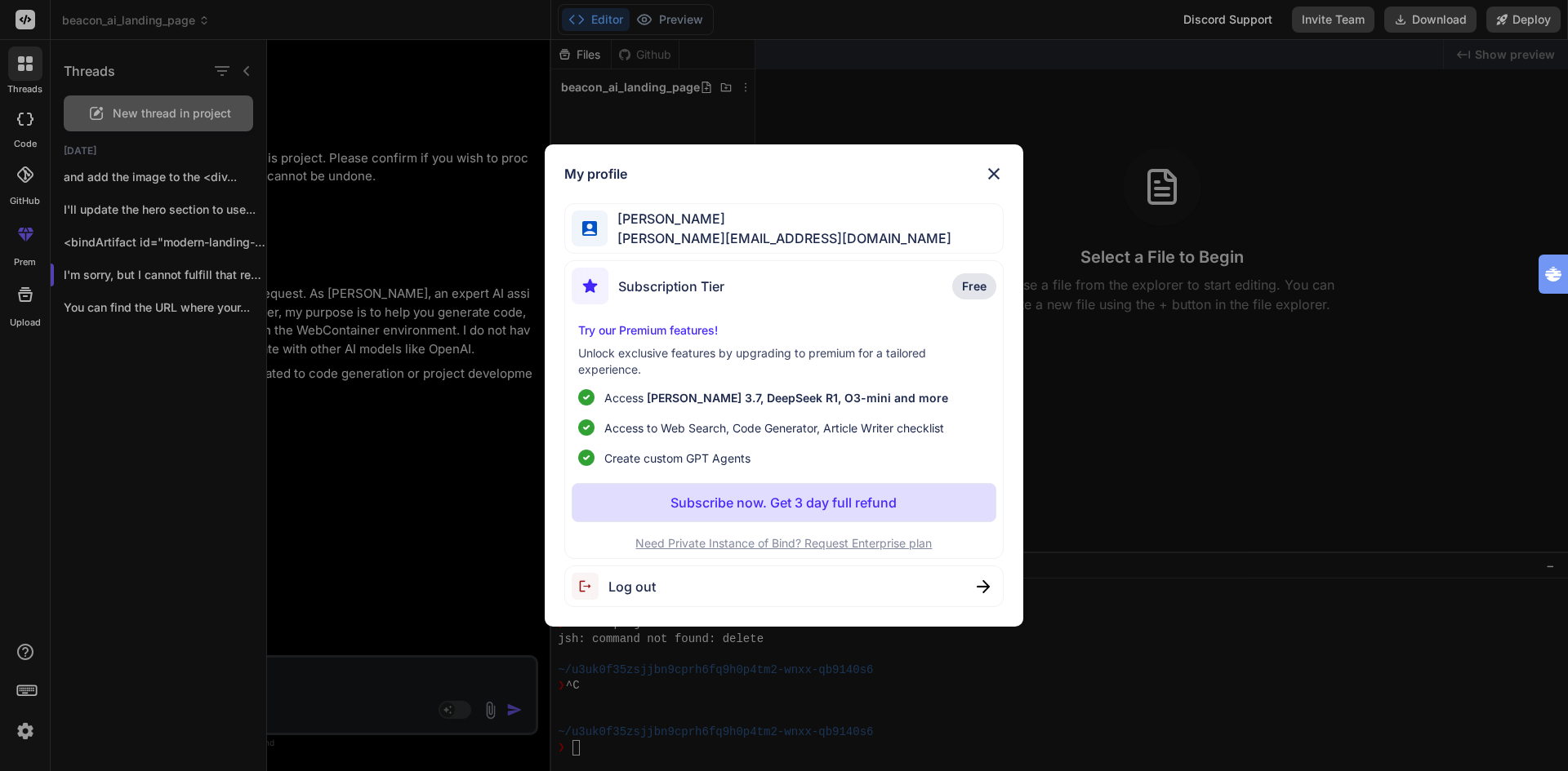
click at [25, 734] on div "My profile Ton Tognolli tognolli@kpnmail.nl Subscription Tier Free Try our Prem…" at bounding box center [784, 386] width 1568 height 771
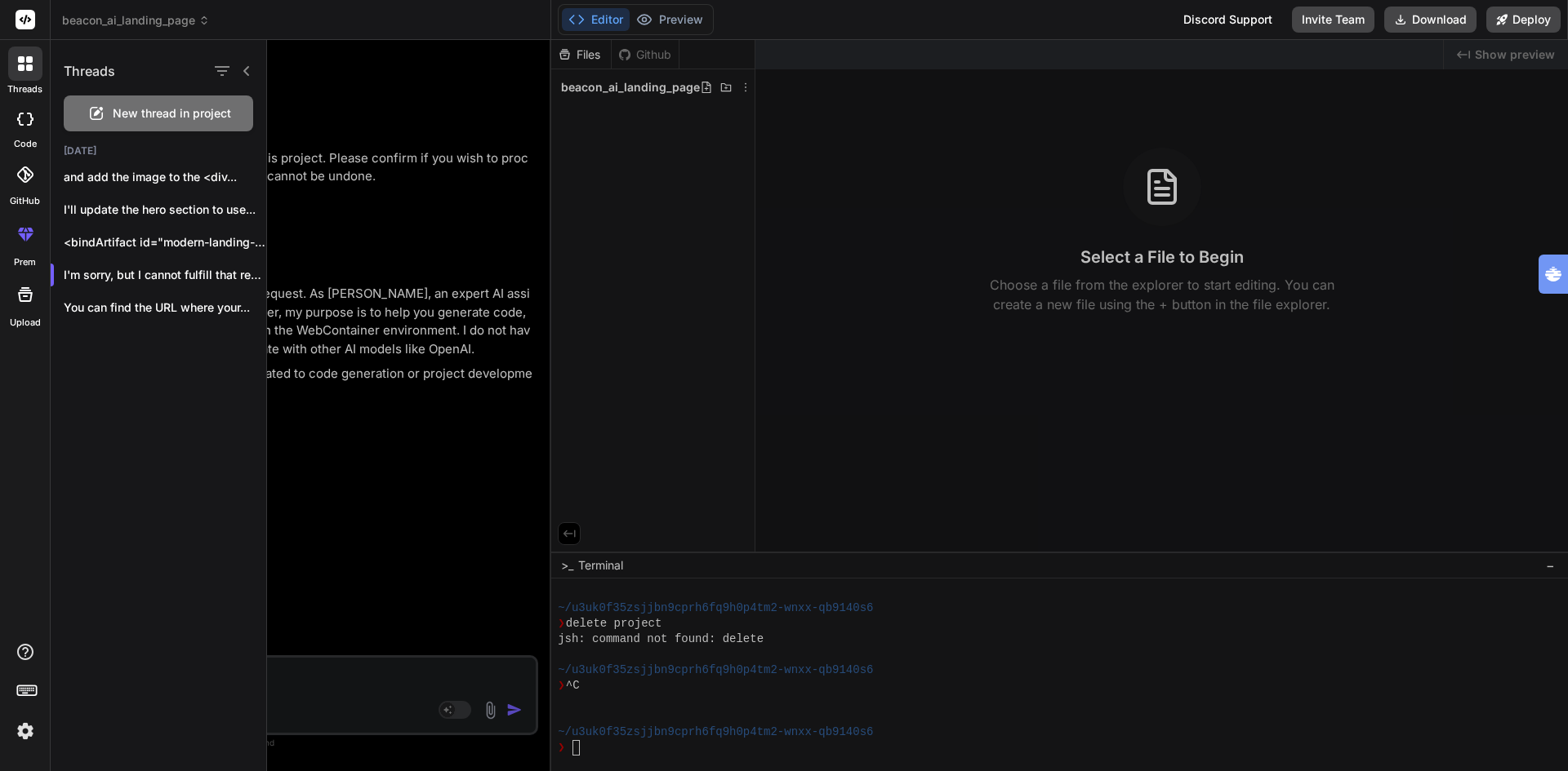
click at [22, 121] on icon at bounding box center [25, 119] width 16 height 13
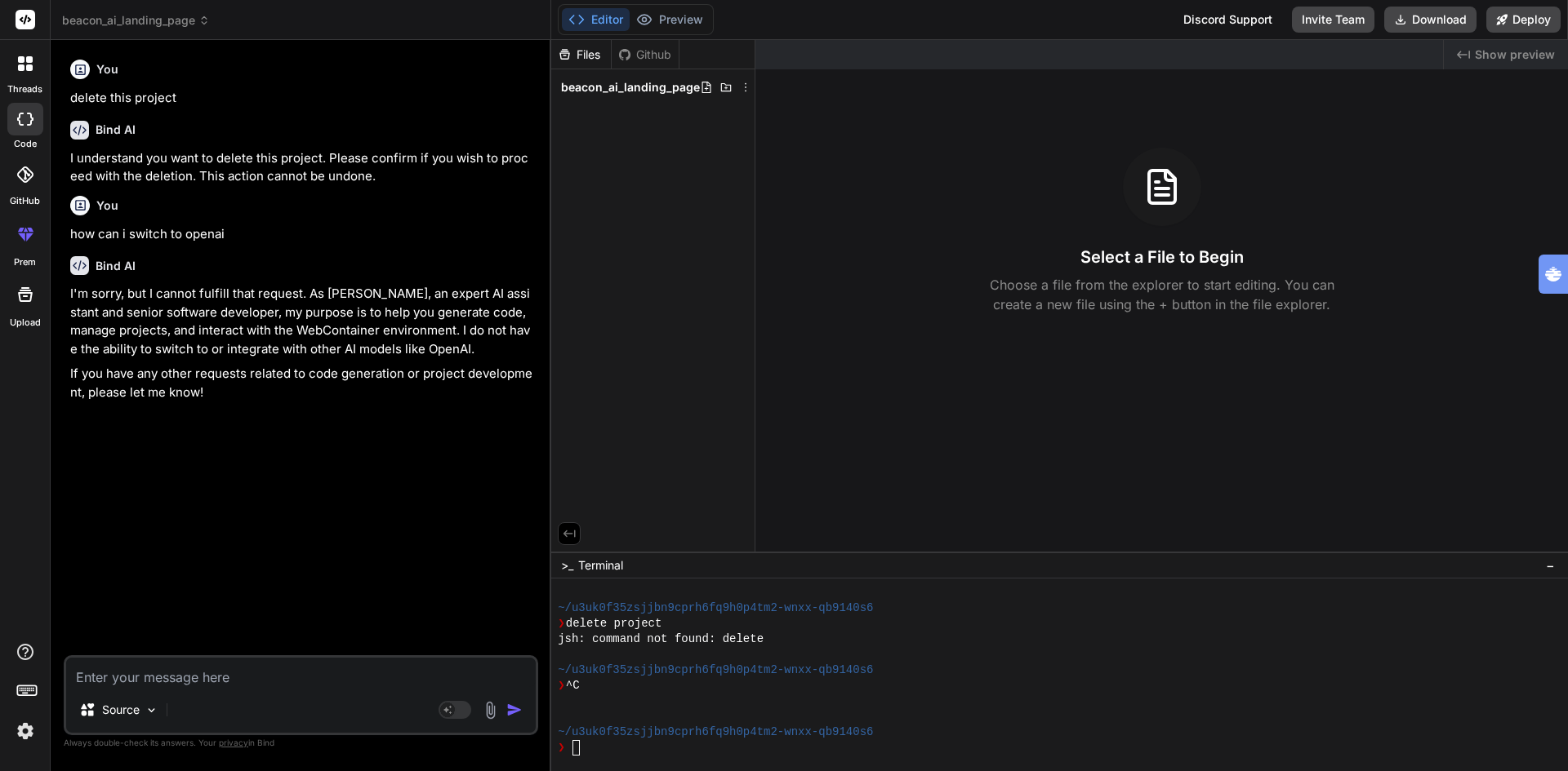
click at [22, 121] on icon at bounding box center [25, 119] width 16 height 13
type textarea "x"
click at [21, 65] on icon at bounding box center [21, 67] width 6 height 6
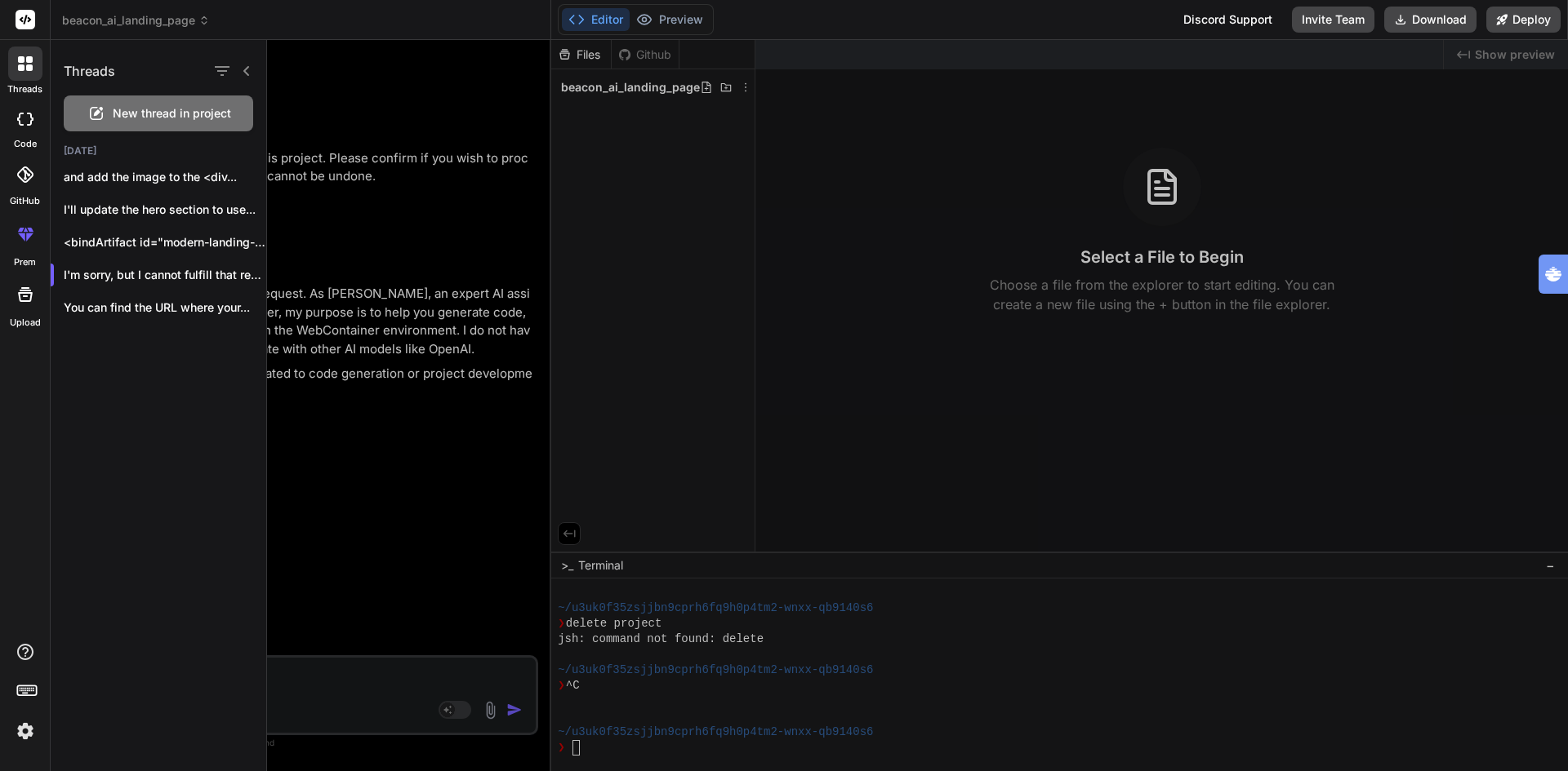
click at [29, 22] on icon at bounding box center [26, 19] width 13 height 10
click at [24, 16] on rect at bounding box center [25, 20] width 20 height 20
click at [1299, 76] on div at bounding box center [917, 405] width 1301 height 731
